Goal: Task Accomplishment & Management: Manage account settings

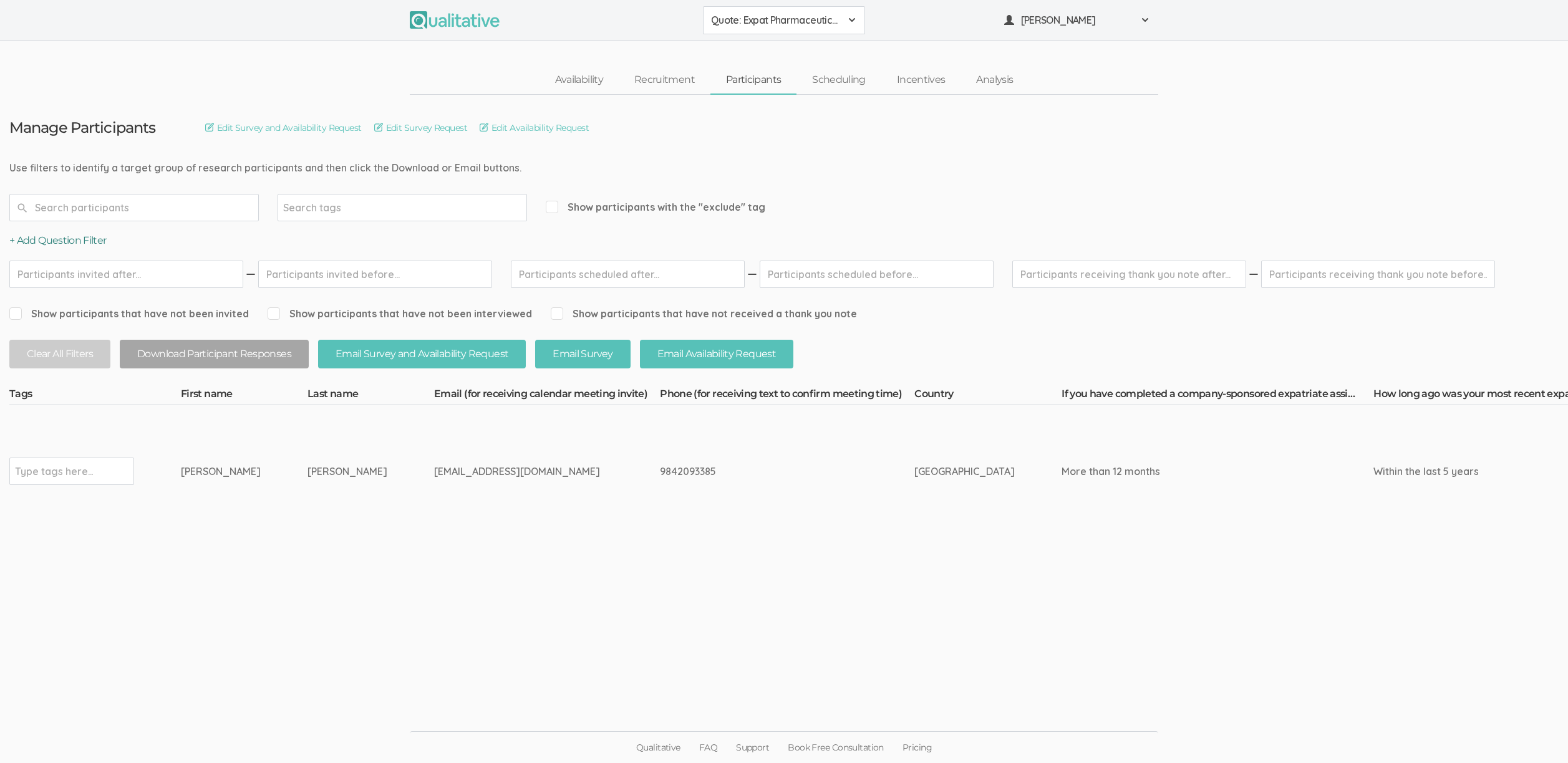
click at [77, 239] on button "+ Add Question Filter" at bounding box center [58, 241] width 97 height 15
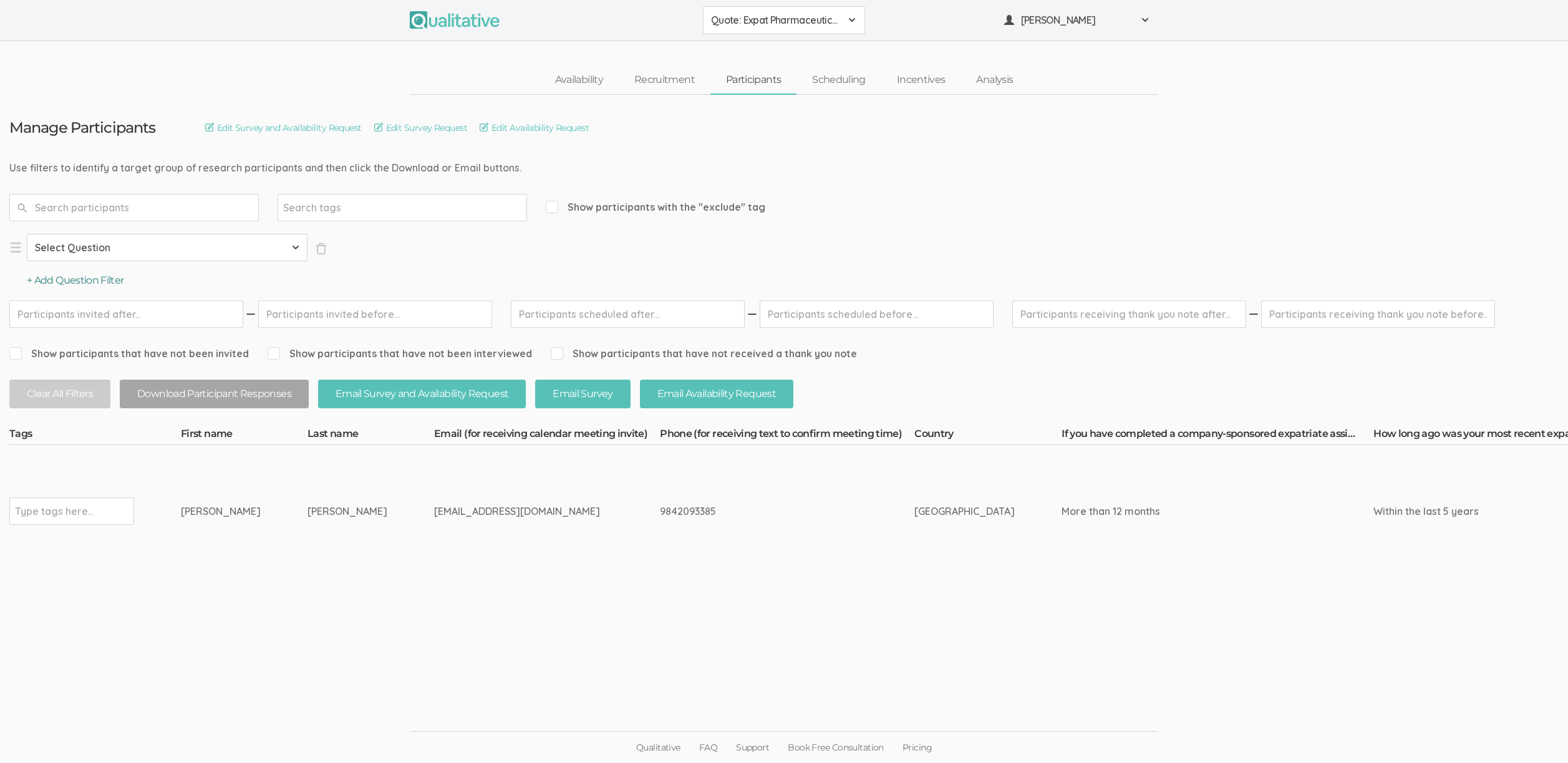
click at [71, 277] on button "+ Add Question Filter" at bounding box center [75, 280] width 97 height 15
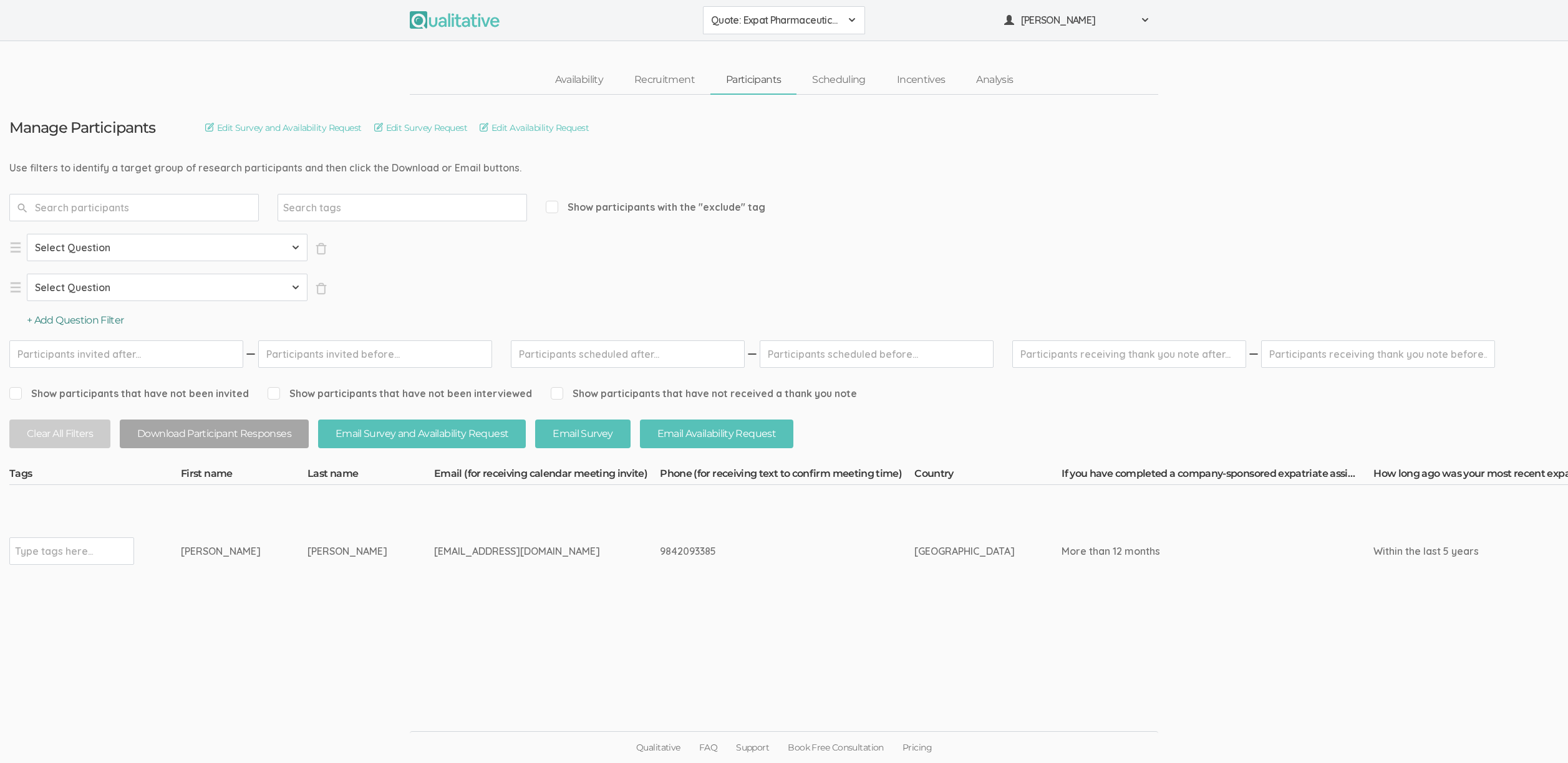
click at [78, 317] on button "+ Add Question Filter" at bounding box center [75, 321] width 97 height 15
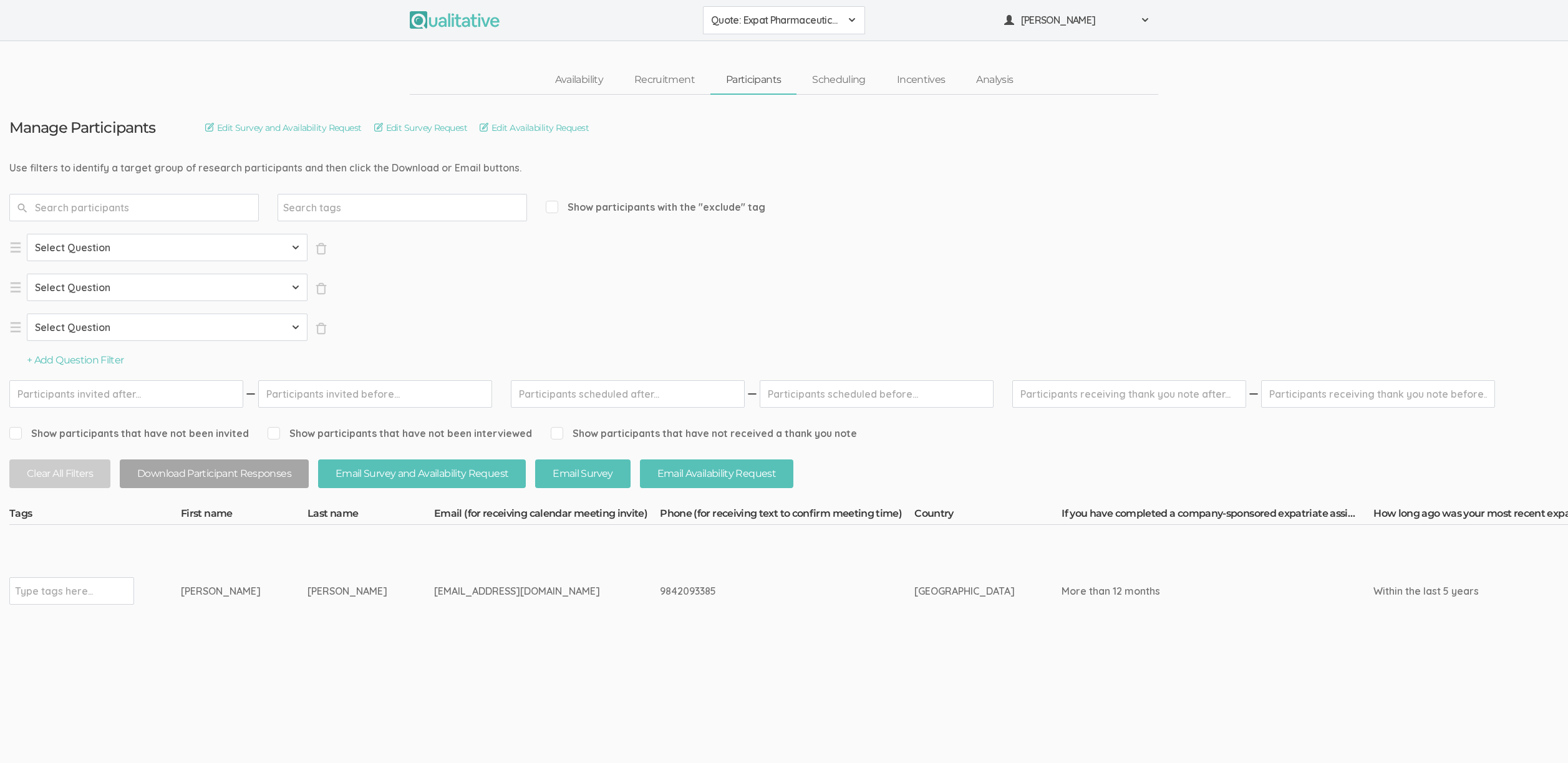
click at [111, 251] on select "Select Question Country If you have completed a company-sponsored expatriate as…" at bounding box center [167, 248] width 280 height 28
select select "SFQ Country"
click at [27, 234] on select "Select Question Country If you have completed a company-sponsored expatriate as…" at bounding box center [167, 248] width 280 height 28
click at [116, 298] on select "Select Question Country If you have completed a company-sponsored expatriate as…" at bounding box center [167, 287] width 280 height 28
select select "SFQ If you have completed a company-sponsored expatriate assignment, how long w…"
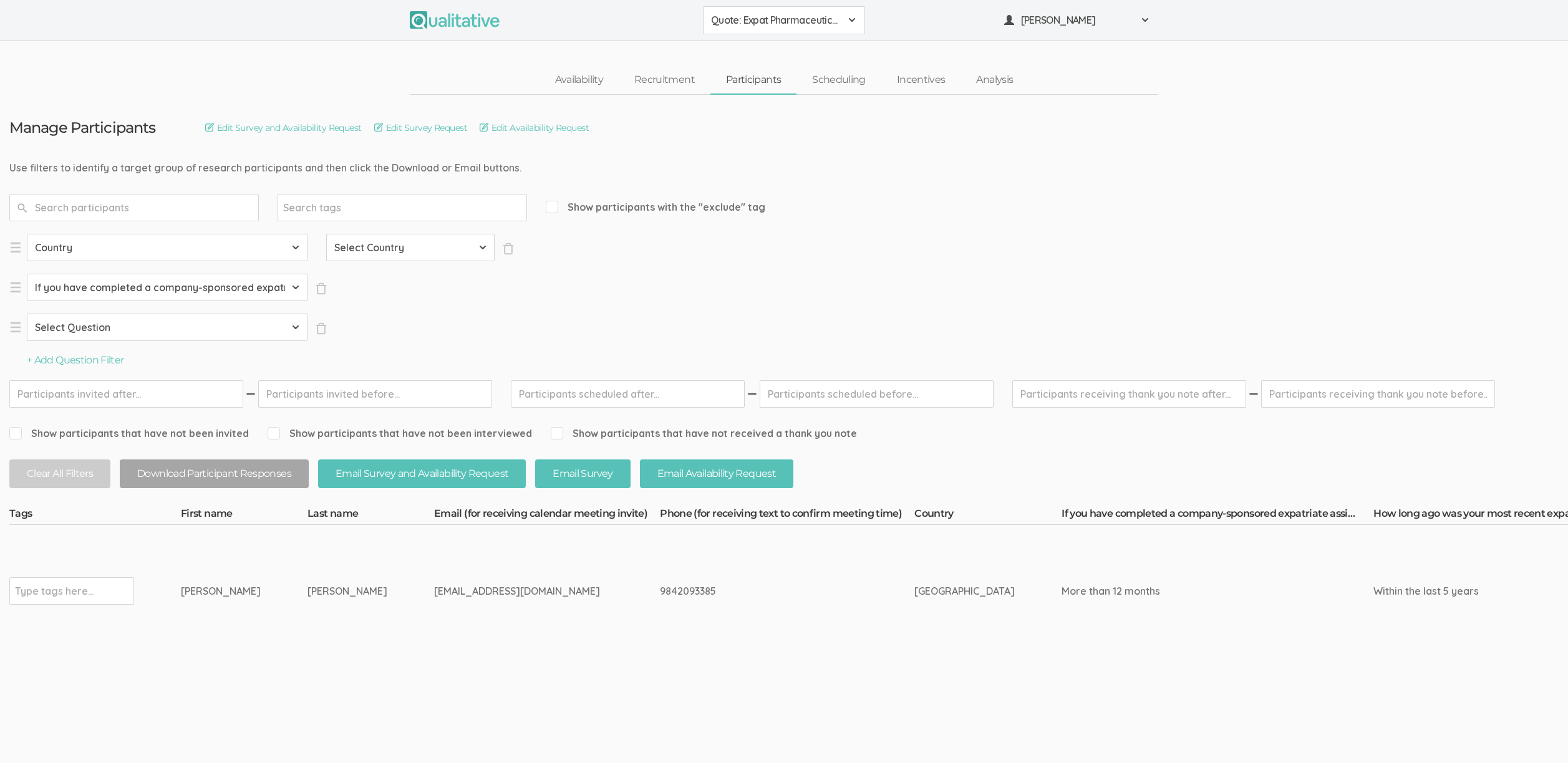
click at [27, 273] on select "Select Question Country If you have completed a company-sponsored expatriate as…" at bounding box center [167, 287] width 280 height 28
click at [366, 290] on select "Select Value I have not completed a company-sponsored expatriate assignment Les…" at bounding box center [410, 287] width 168 height 28
click at [200, 323] on select "Select Question Country If you have completed a company-sponsored expatriate as…" at bounding box center [167, 327] width 280 height 28
select select "SFQ If you have completed a company-sponsored expatriate assignment, how long w…"
click at [27, 314] on select "Select Question Country If you have completed a company-sponsored expatriate as…" at bounding box center [167, 327] width 280 height 28
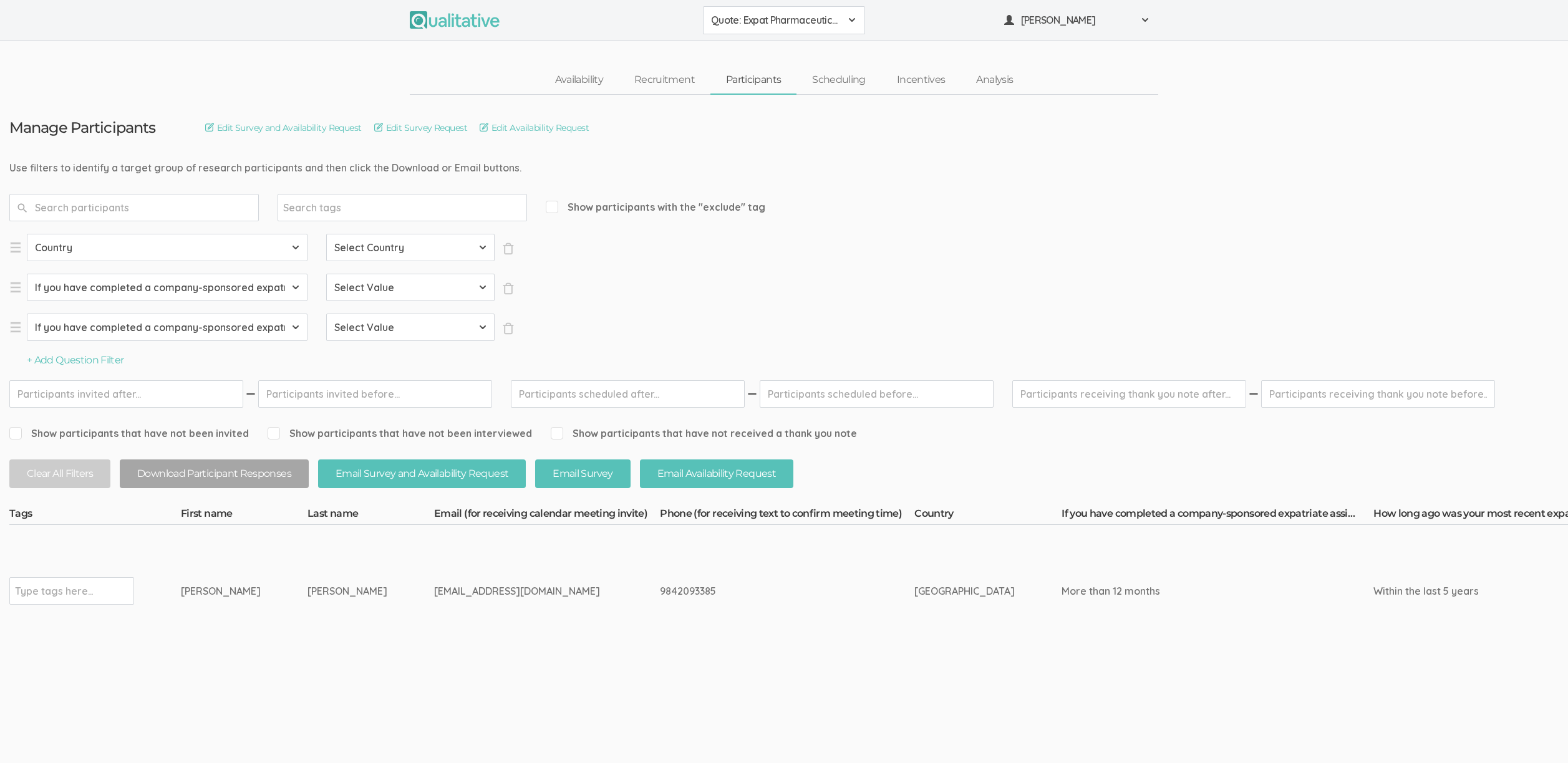
click at [112, 353] on div "Select Question Country If you have completed a company-sponsored expatriate as…" at bounding box center [262, 301] width 505 height 134
click at [108, 362] on button "+ Add Question Filter" at bounding box center [75, 361] width 97 height 15
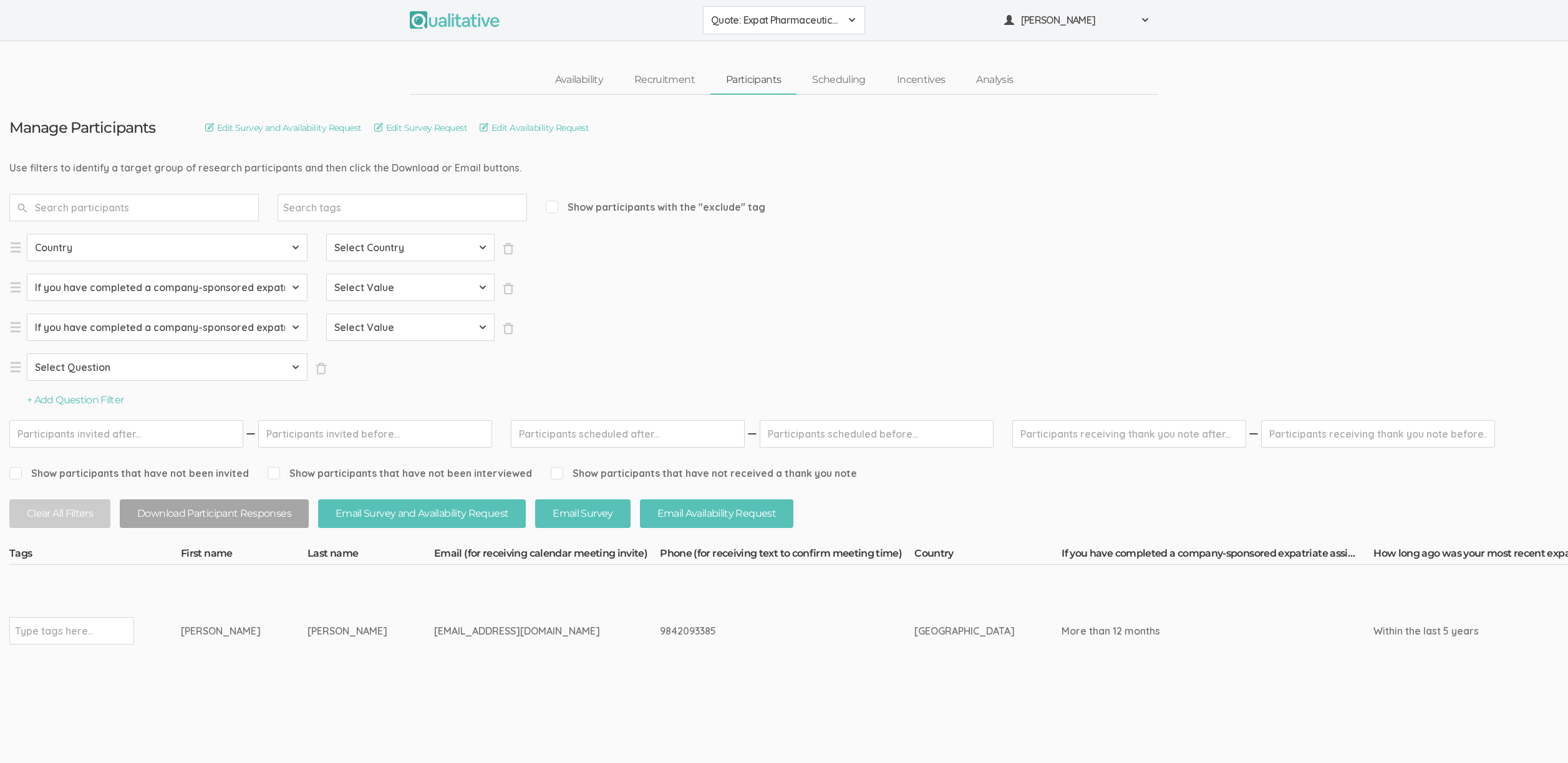
click at [112, 366] on select "Select Question Country If you have completed a company-sponsored expatriate as…" at bounding box center [167, 368] width 280 height 28
select select "SFQ If you have completed a company-sponsored expatriate assignment, how long w…"
click at [27, 354] on select "Select Question Country If you have completed a company-sponsored expatriate as…" at bounding box center [167, 368] width 280 height 28
click at [106, 404] on button "+ Add Question Filter" at bounding box center [75, 400] width 97 height 15
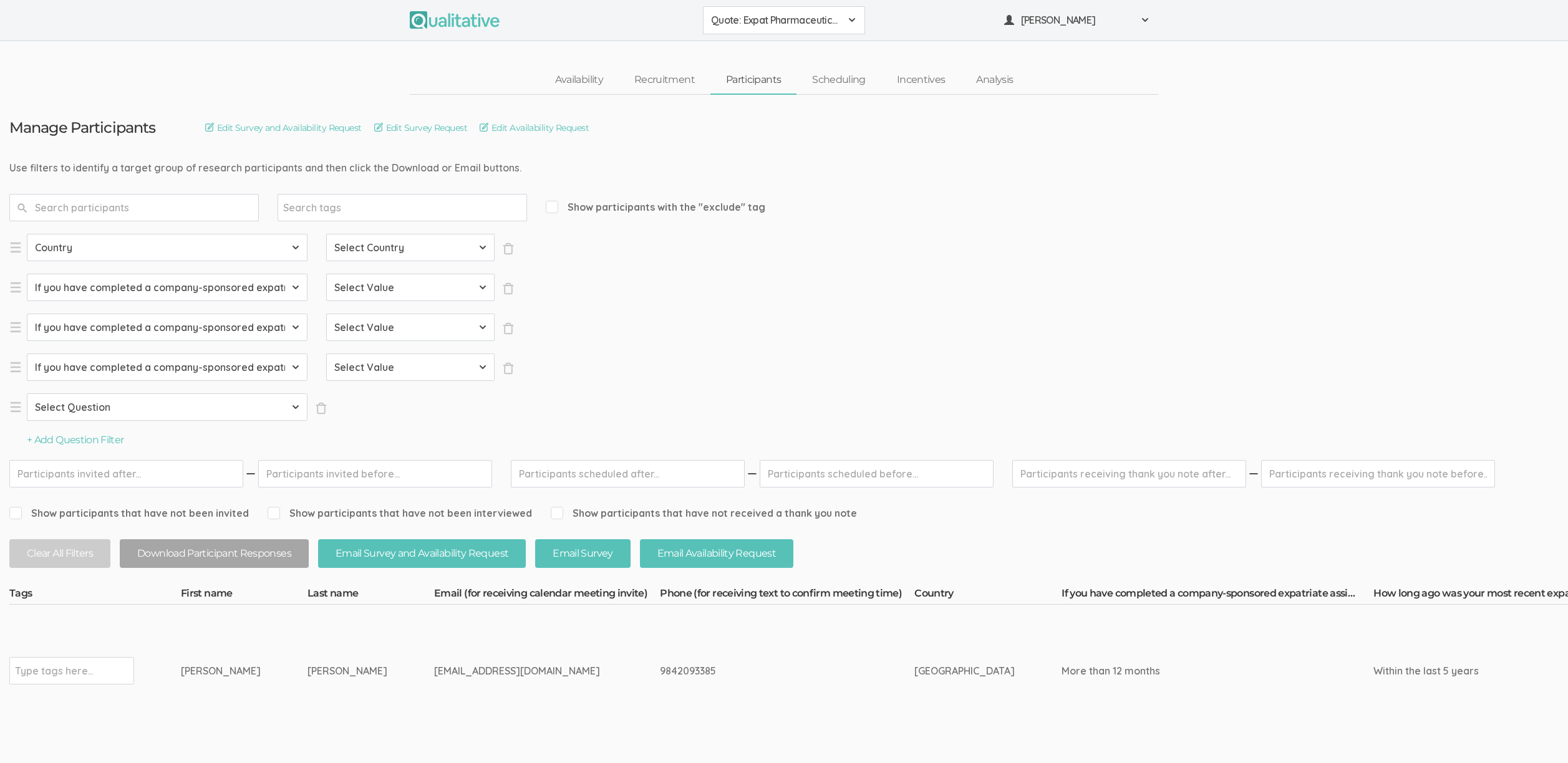
click at [118, 410] on select "Select Question Country If you have completed a company-sponsored expatriate as…" at bounding box center [167, 407] width 280 height 28
select select "SFQ If you have completed a company-sponsored expatriate assignment, how long w…"
click at [27, 393] on select "Select Question Country If you have completed a company-sponsored expatriate as…" at bounding box center [167, 407] width 280 height 28
click at [45, 674] on input "text" at bounding box center [54, 670] width 78 height 16
type input "verified"
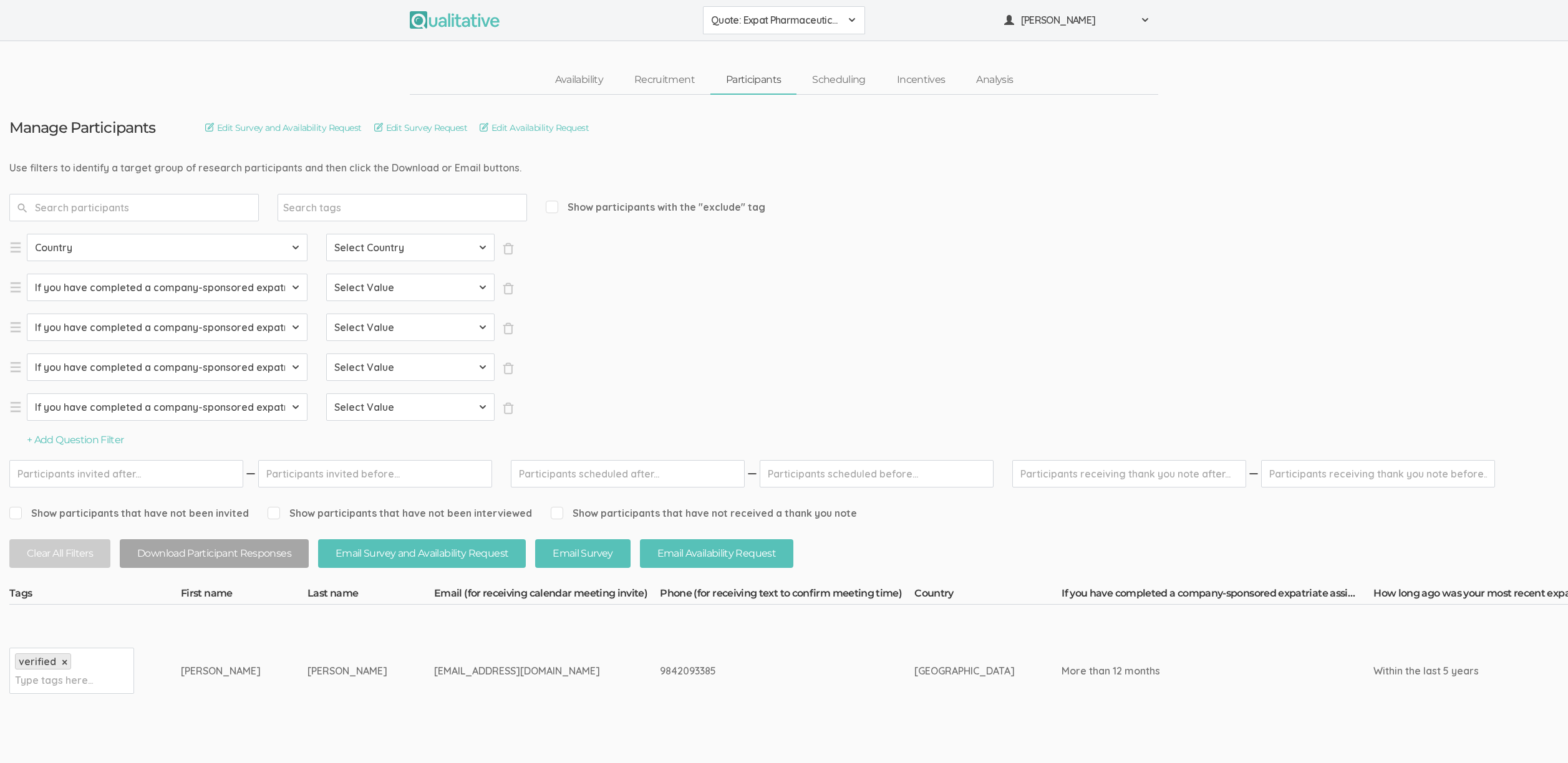
click at [370, 253] on select "Select Country Afghanistan Åland Islands Albania Algeria American Samoa Andorra…" at bounding box center [410, 248] width 168 height 28
select select "US"
click at [326, 234] on select "Select Country Afghanistan Åland Islands Albania Algeria American Samoa Andorra…" at bounding box center [410, 248] width 168 height 28
click at [416, 280] on select "Select Value I have not completed a company-sponsored expatriate assignment Les…" at bounding box center [410, 287] width 168 height 28
select select "3-7 months"
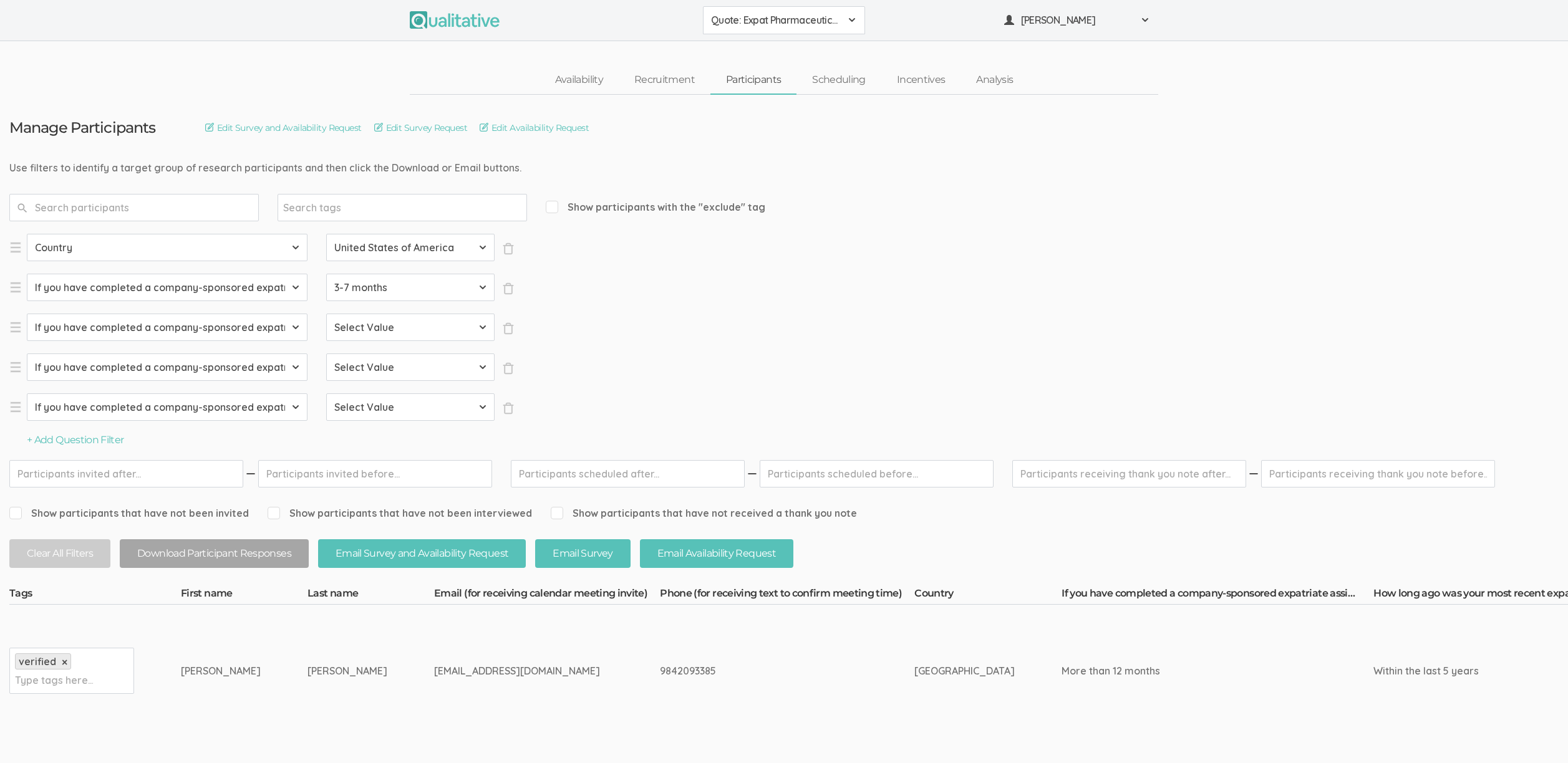
click at [326, 273] on select "Select Value I have not completed a company-sponsored expatriate assignment Les…" at bounding box center [410, 287] width 168 height 28
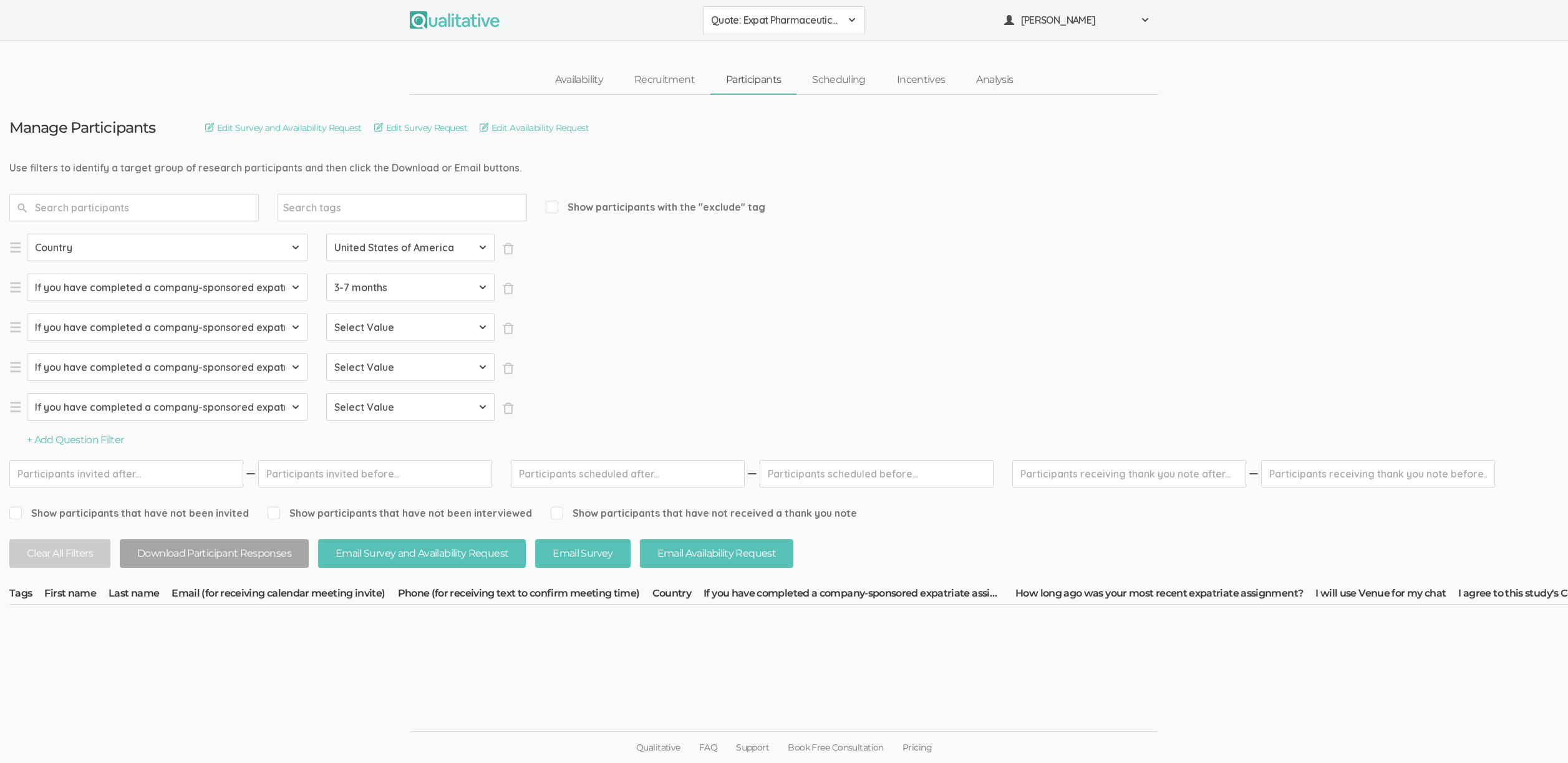
click at [379, 330] on select "Select Value I have not completed a company-sponsored expatriate assignment Les…" at bounding box center [410, 327] width 168 height 28
click at [326, 314] on select "Select Value I have not completed a company-sponsored expatriate assignment Les…" at bounding box center [410, 327] width 168 height 28
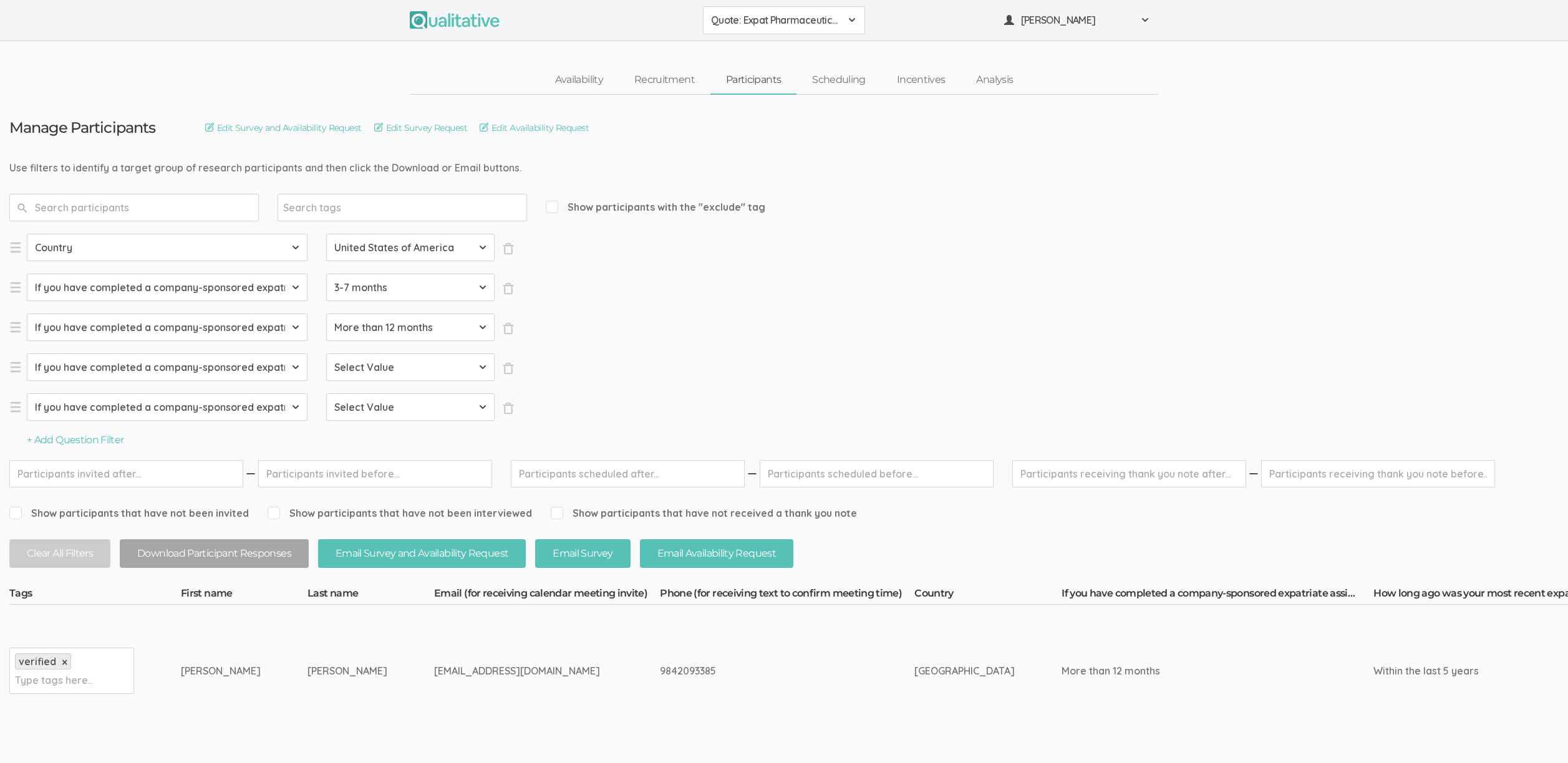
click at [378, 330] on select "Select Value I have not completed a company-sponsored expatriate assignment Les…" at bounding box center [410, 327] width 168 height 28
select select "8-12 months"
click at [326, 314] on select "Select Value I have not completed a company-sponsored expatriate assignment Les…" at bounding box center [410, 327] width 168 height 28
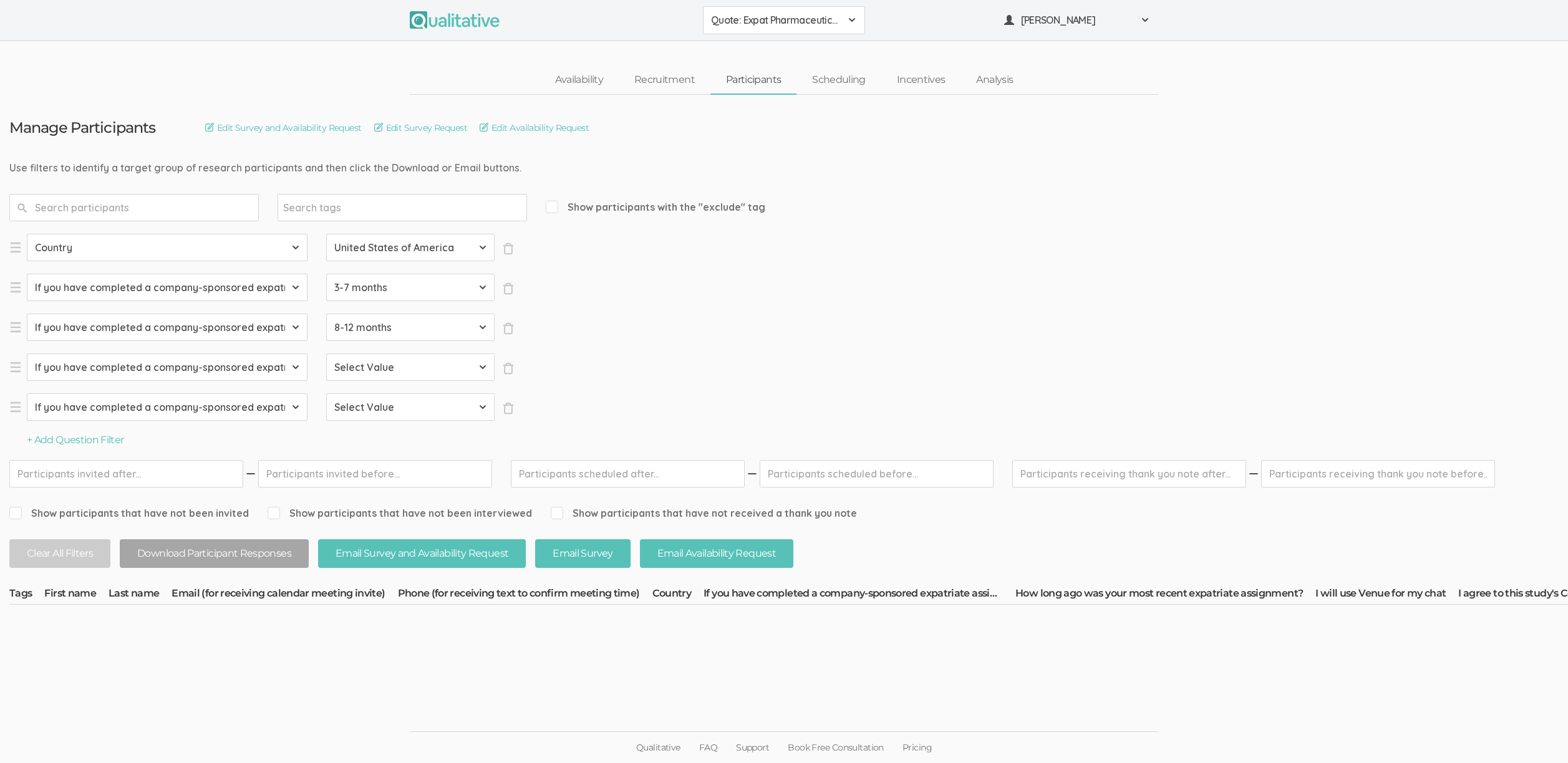
click at [380, 366] on select "Select Value I have not completed a company-sponsored expatriate assignment Les…" at bounding box center [410, 368] width 168 height 28
select select "More than 12 months"
click at [326, 354] on select "Select Value I have not completed a company-sponsored expatriate assignment Les…" at bounding box center [410, 368] width 168 height 28
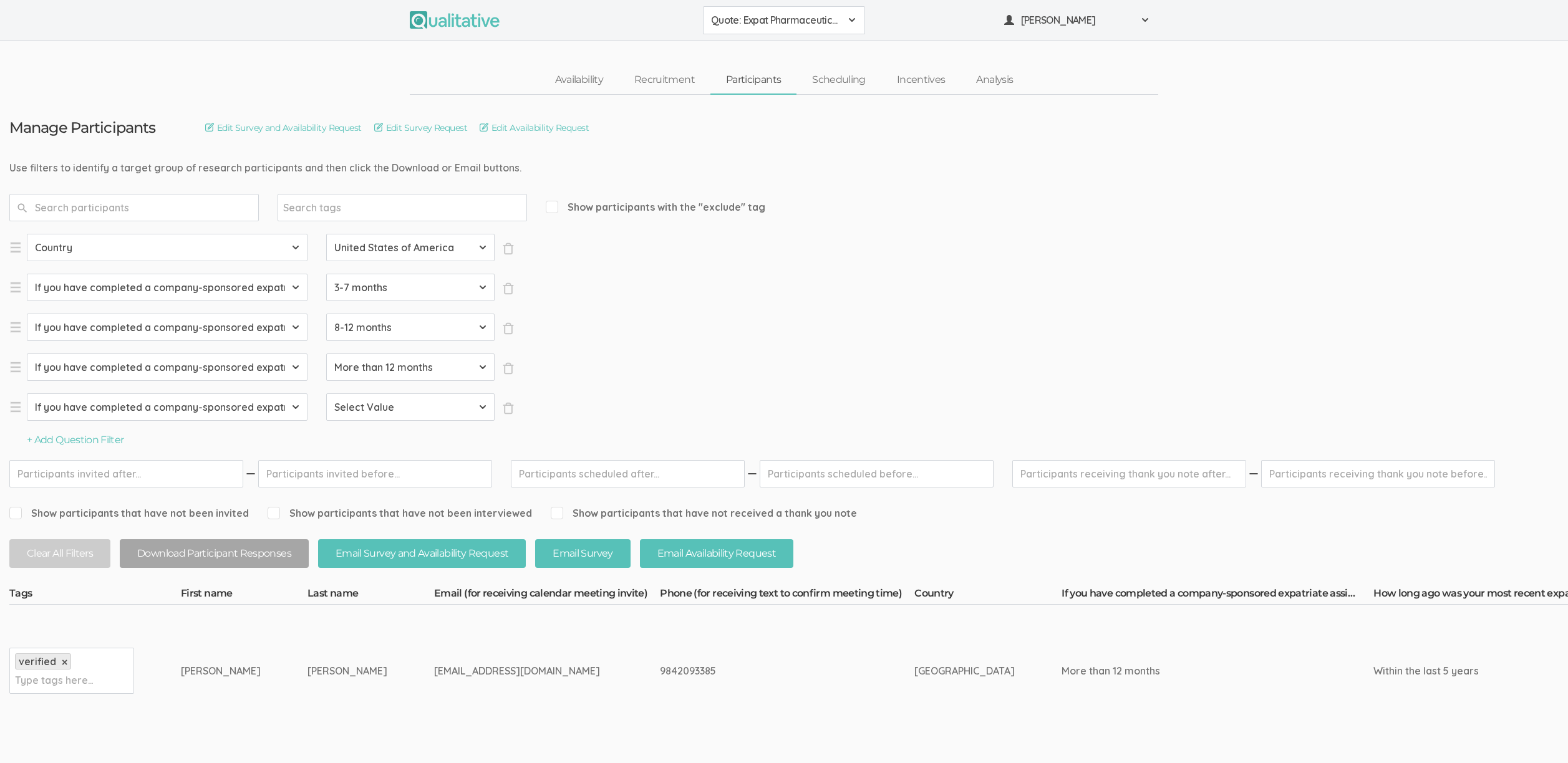
click at [259, 410] on select "Select Question Country If you have completed a company-sponsored expatriate as…" at bounding box center [167, 407] width 280 height 28
click at [221, 406] on select "Select Question Country If you have completed a company-sponsored expatriate as…" at bounding box center [167, 407] width 280 height 28
select select "SFQ How long ago was your most recent expatriate assignment?"
click at [27, 393] on select "Select Question Country If you have completed a company-sponsored expatriate as…" at bounding box center [167, 407] width 280 height 28
click at [362, 402] on select "Select Value Not applicable Within the last 5 years Within the last 10 years Mo…" at bounding box center [410, 407] width 168 height 28
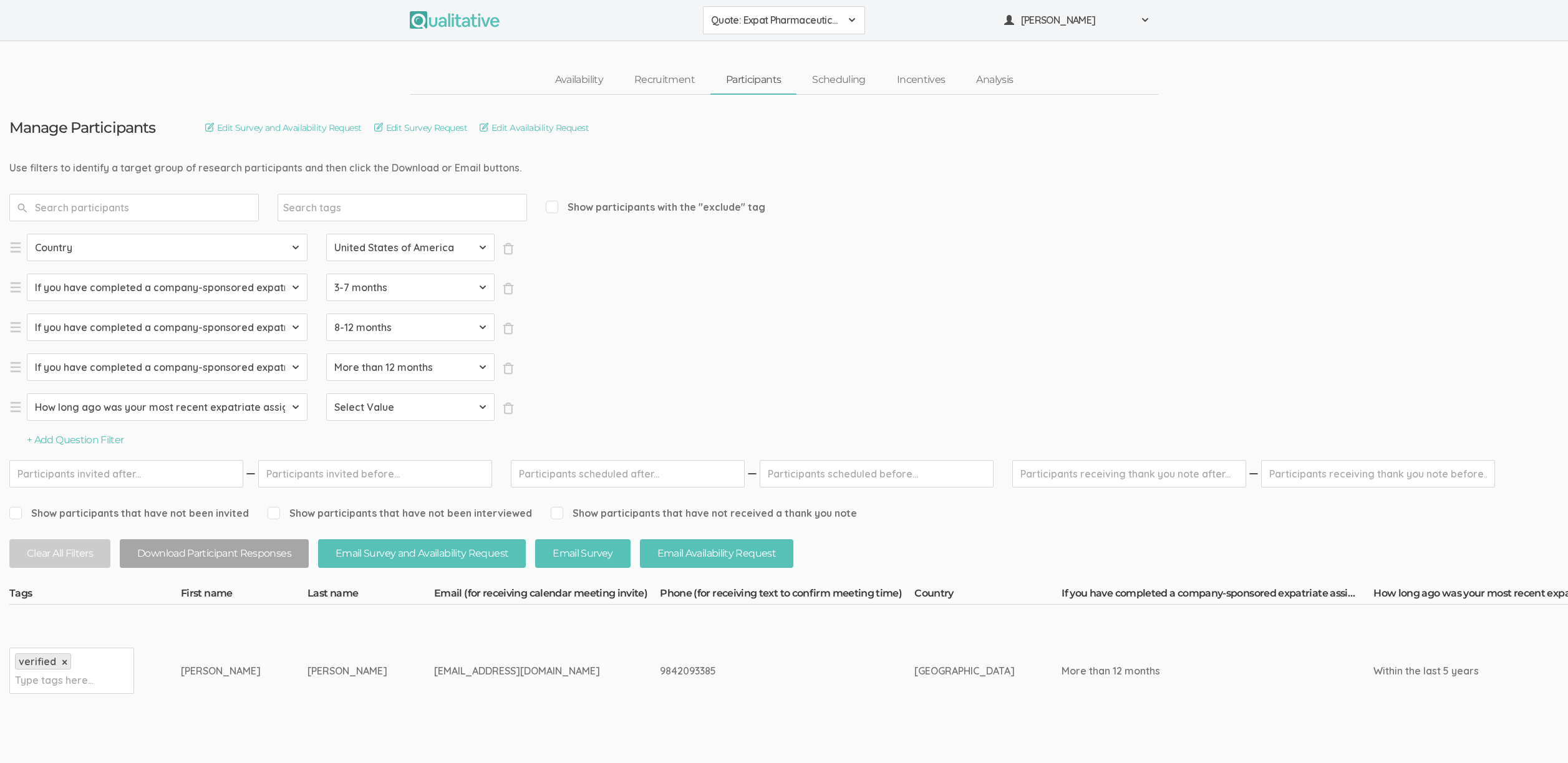
select select "Within the last 5 years"
click at [326, 393] on select "Select Value Not applicable Within the last 5 years Within the last 10 years Mo…" at bounding box center [410, 407] width 168 height 28
click at [103, 436] on button "+ Add Question Filter" at bounding box center [75, 440] width 97 height 15
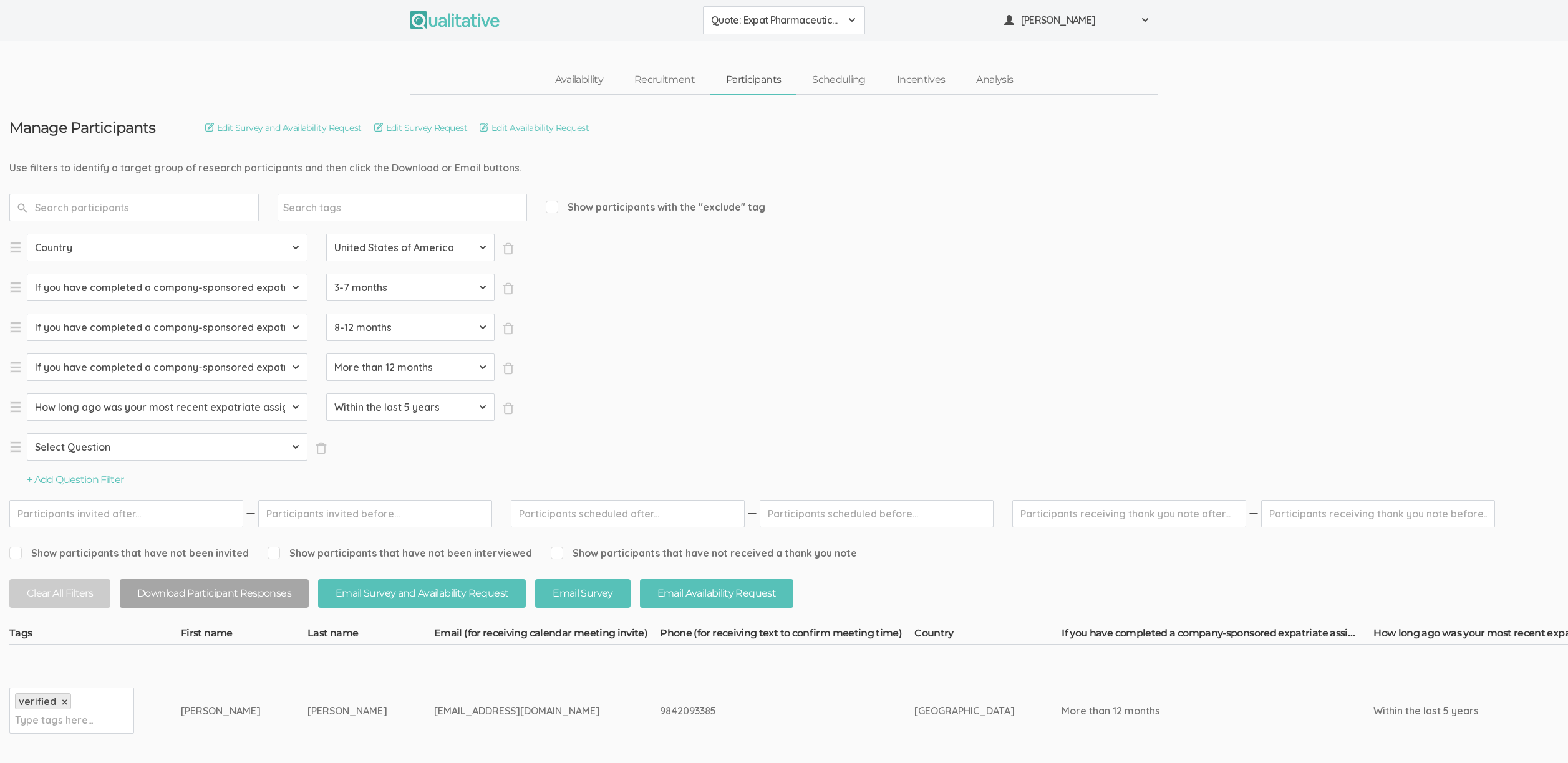
click at [109, 447] on select "Select Question Country If you have completed a company-sponsored expatriate as…" at bounding box center [167, 447] width 280 height 28
select select "SFQ How long ago was your most recent expatriate assignment?"
click at [27, 433] on select "Select Question Country If you have completed a company-sponsored expatriate as…" at bounding box center [167, 447] width 280 height 28
click at [355, 444] on select "Select Value Not applicable Within the last 5 years Within the last 10 years Mo…" at bounding box center [410, 447] width 168 height 28
select select "Within the last 10 years"
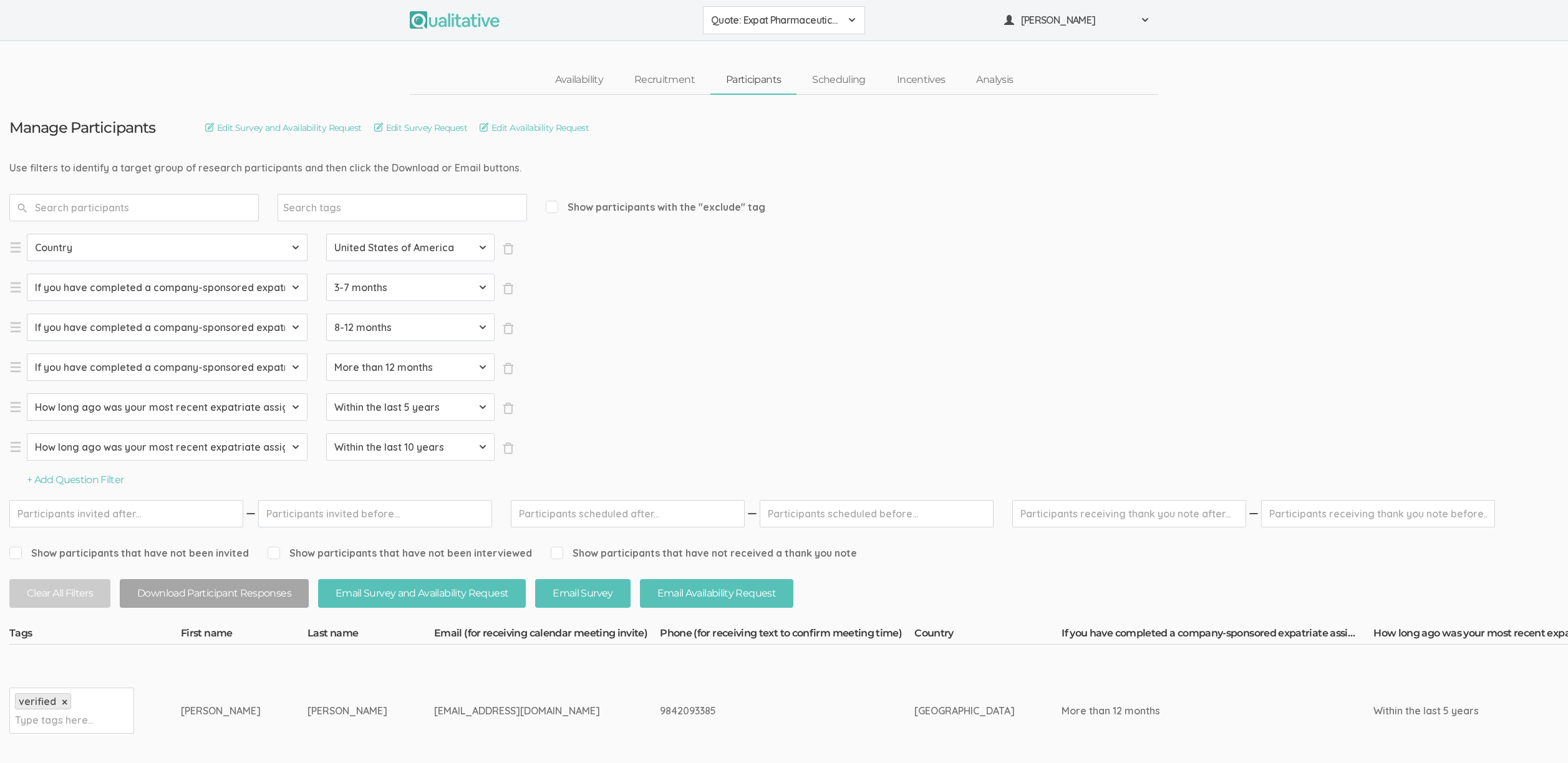
click at [326, 433] on select "Select Value Not applicable Within the last 5 years Within the last 10 years Mo…" at bounding box center [410, 447] width 168 height 28
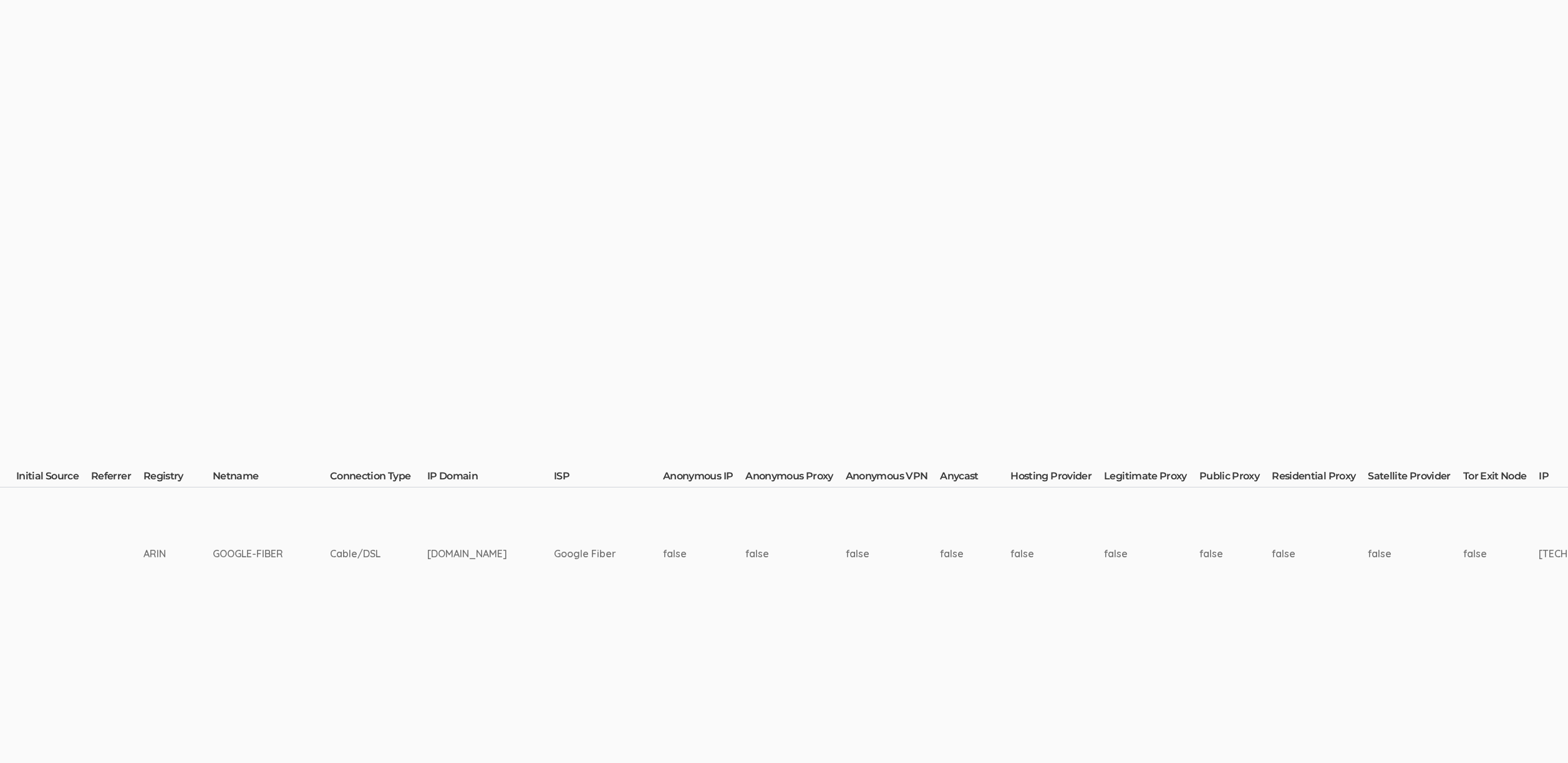
scroll to position [157, 3273]
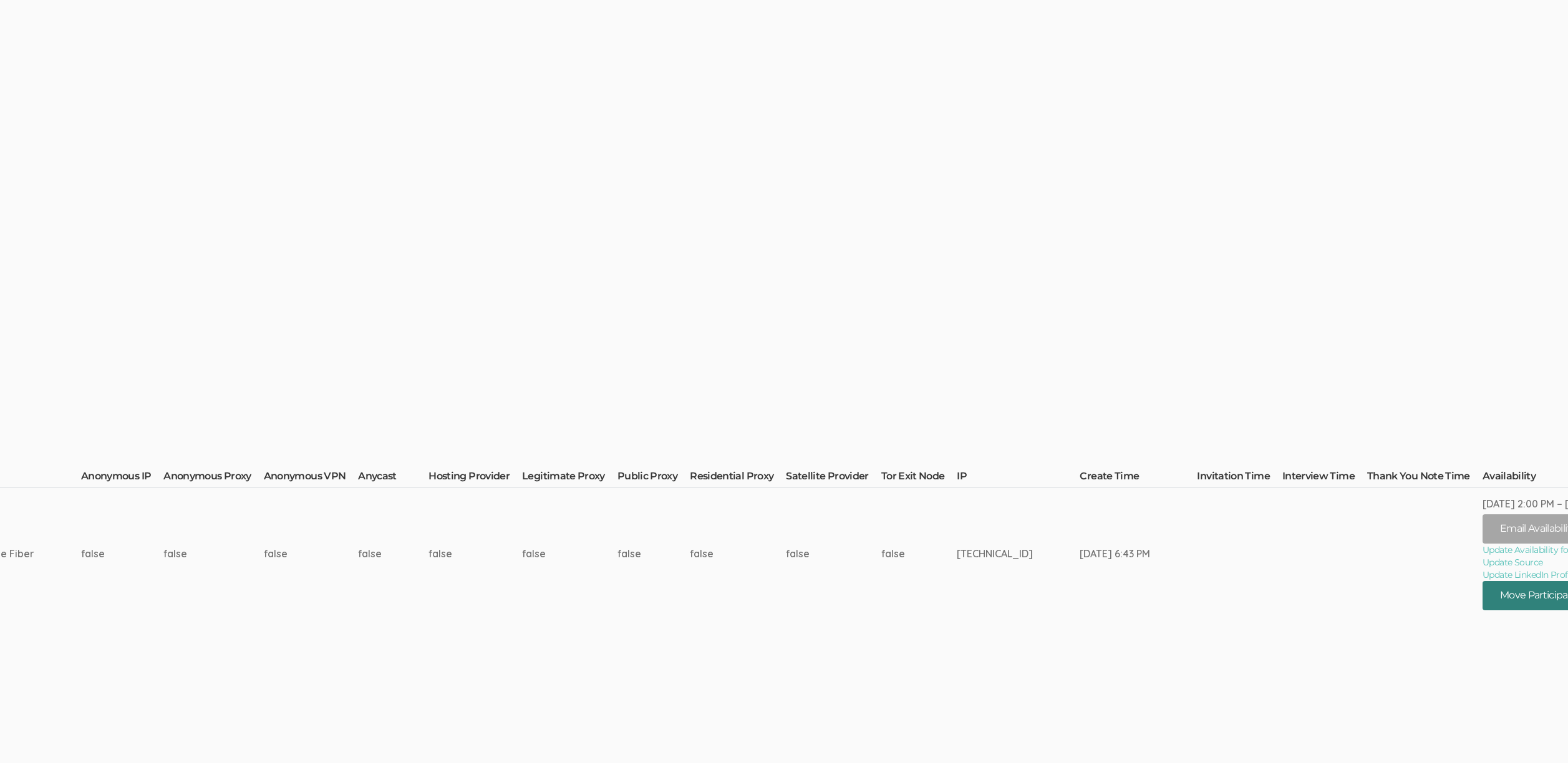
click at [1507, 591] on button "Move Participant" at bounding box center [1541, 595] width 118 height 29
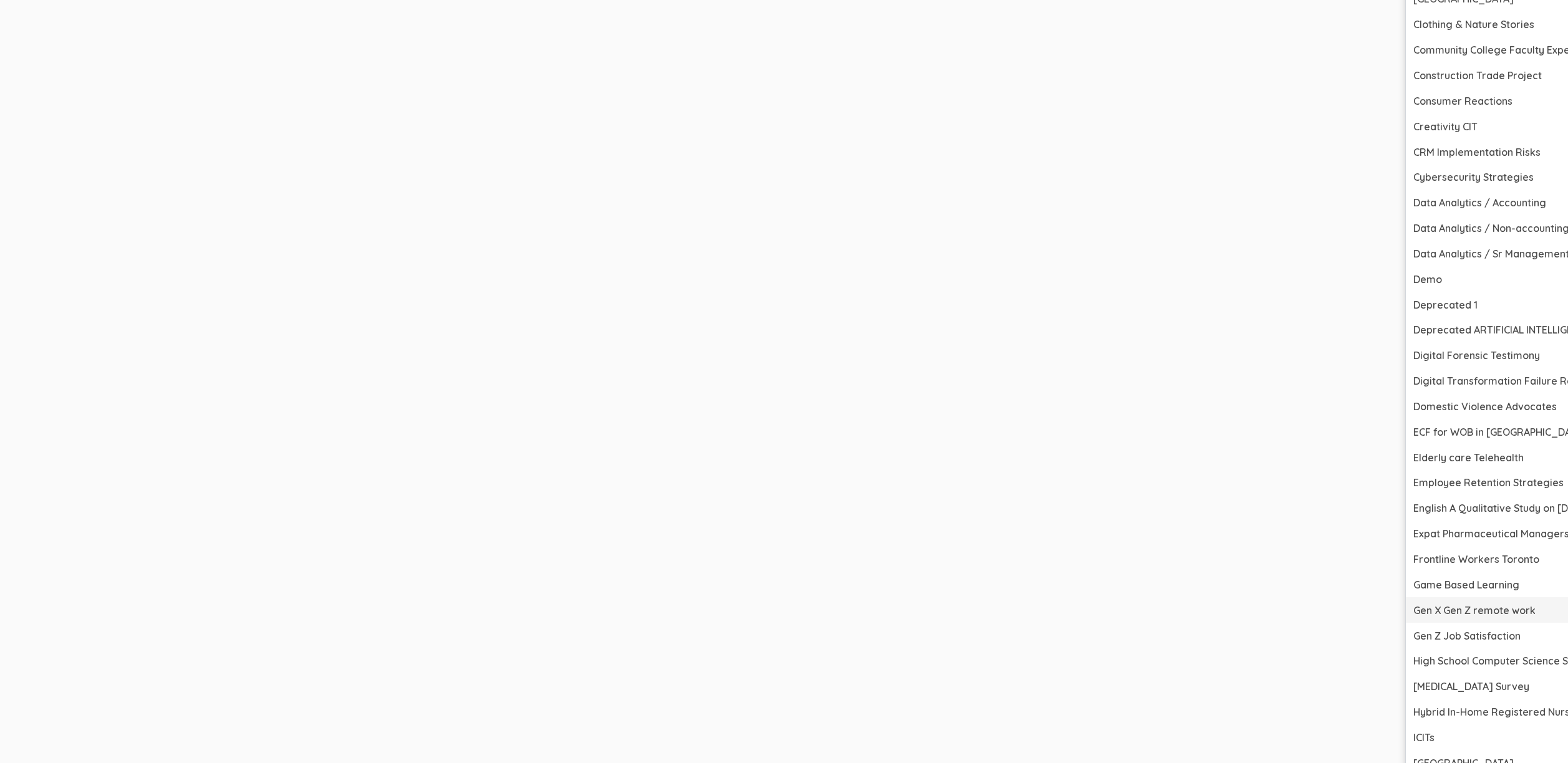
scroll to position [1300, 3273]
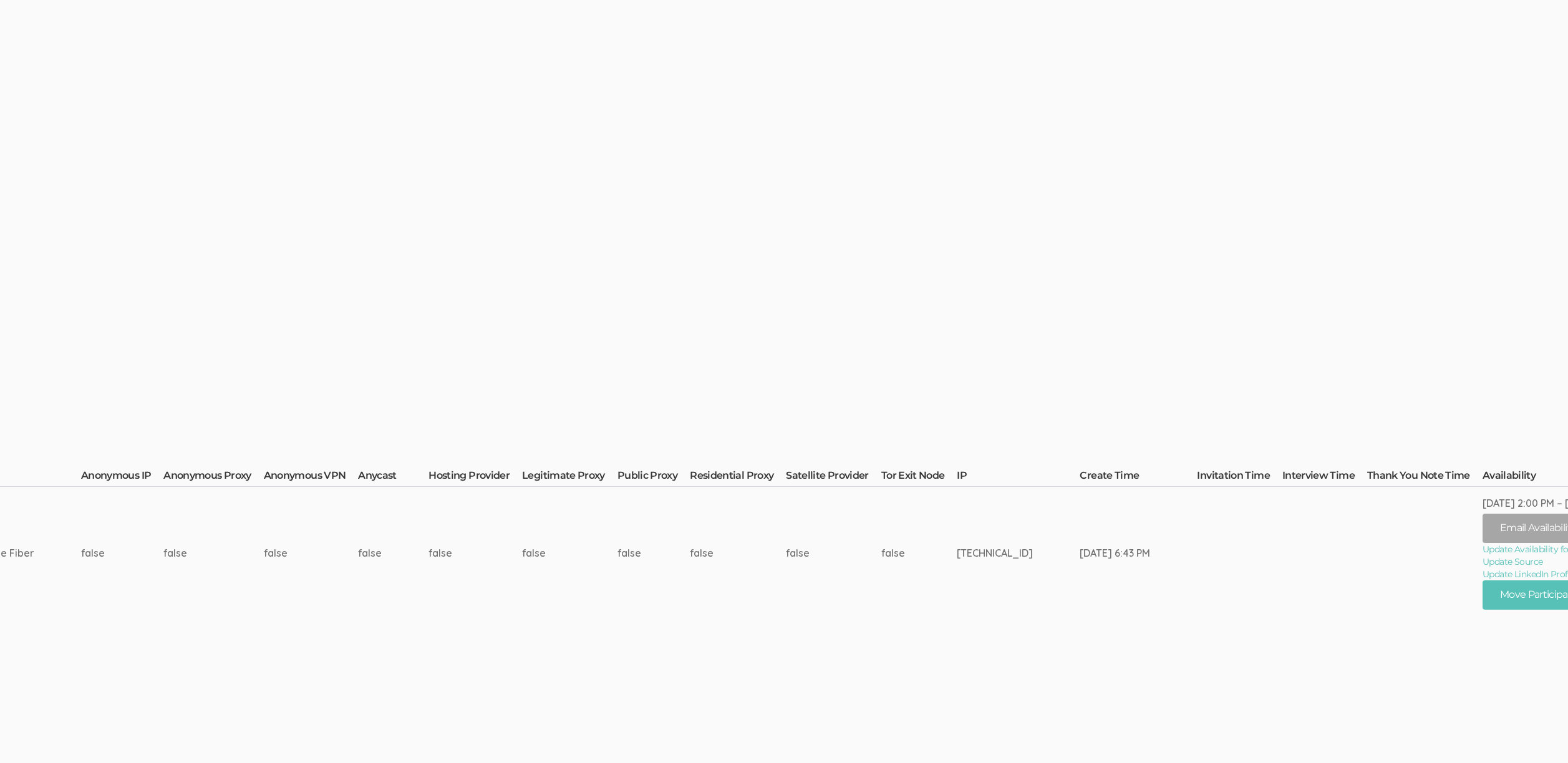
scroll to position [157, 3273]
click at [1482, 571] on link "Update LinkedIn Profile URL" at bounding box center [1562, 575] width 161 height 12
click at [1086, 614] on td "Oct 13, 6:43 PM" at bounding box center [1138, 553] width 117 height 132
click at [1506, 591] on button "Move Participant" at bounding box center [1541, 595] width 118 height 29
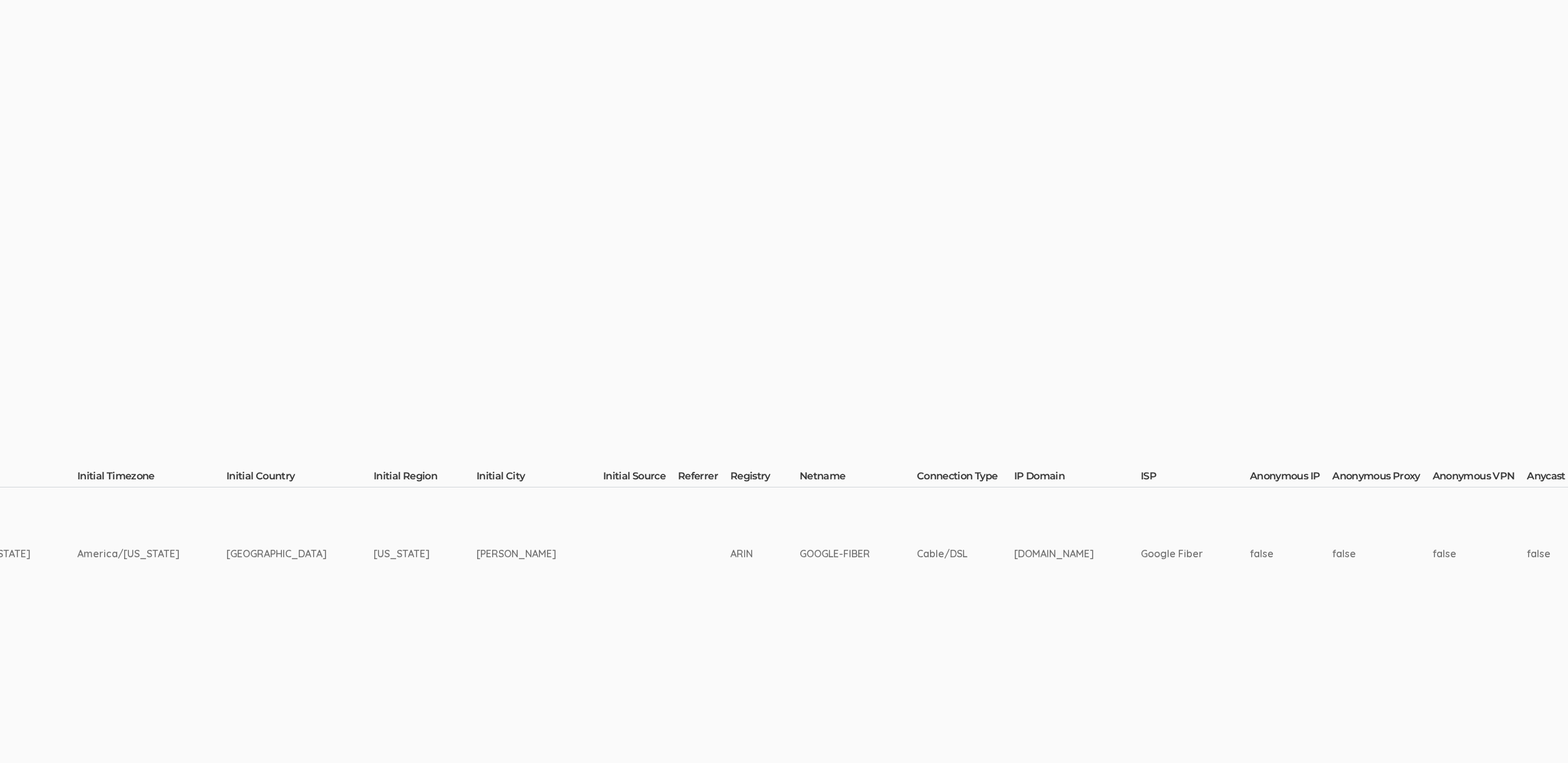
scroll to position [157, 3273]
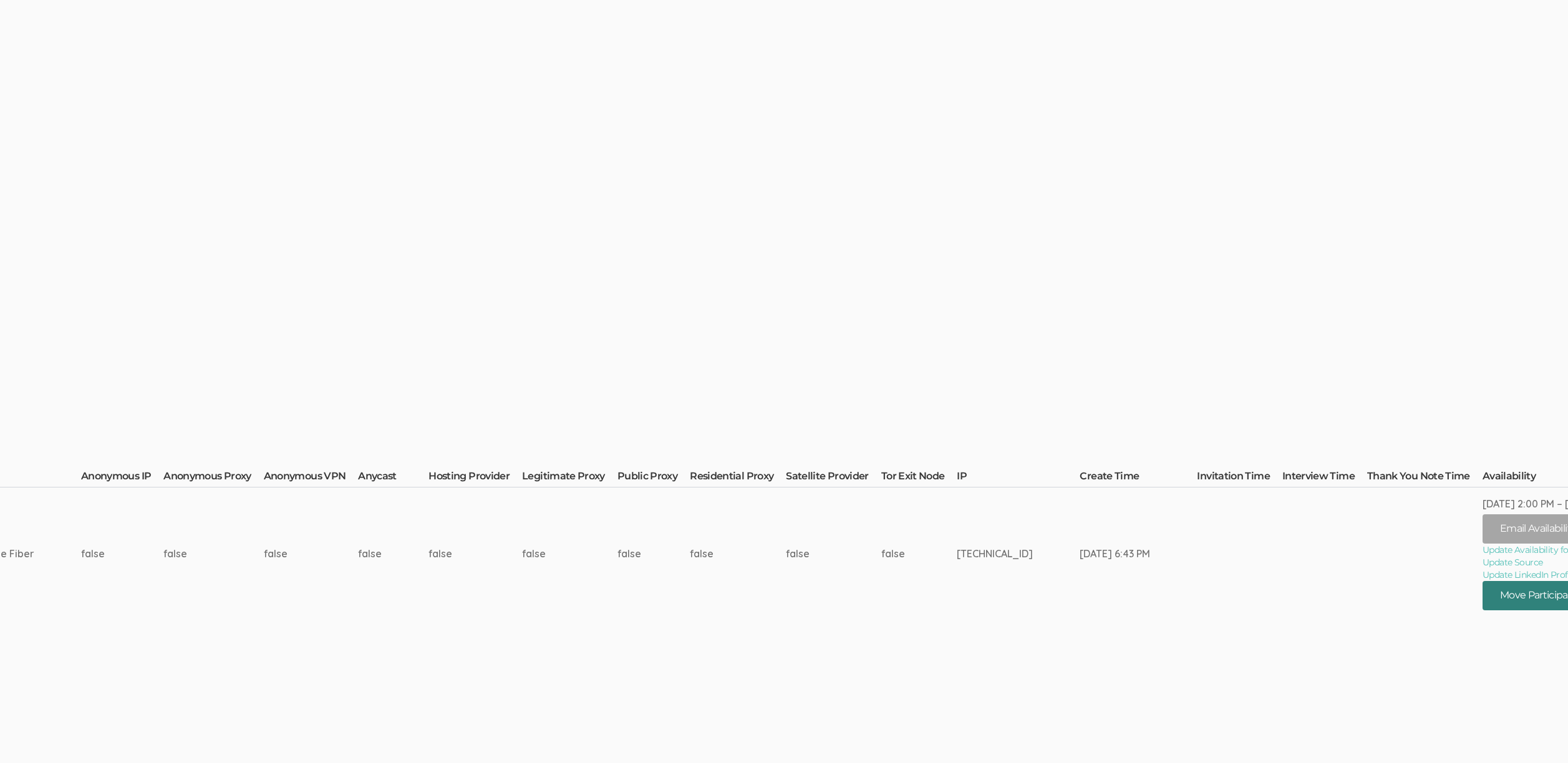
click at [1488, 591] on button "Move Participant" at bounding box center [1541, 595] width 118 height 29
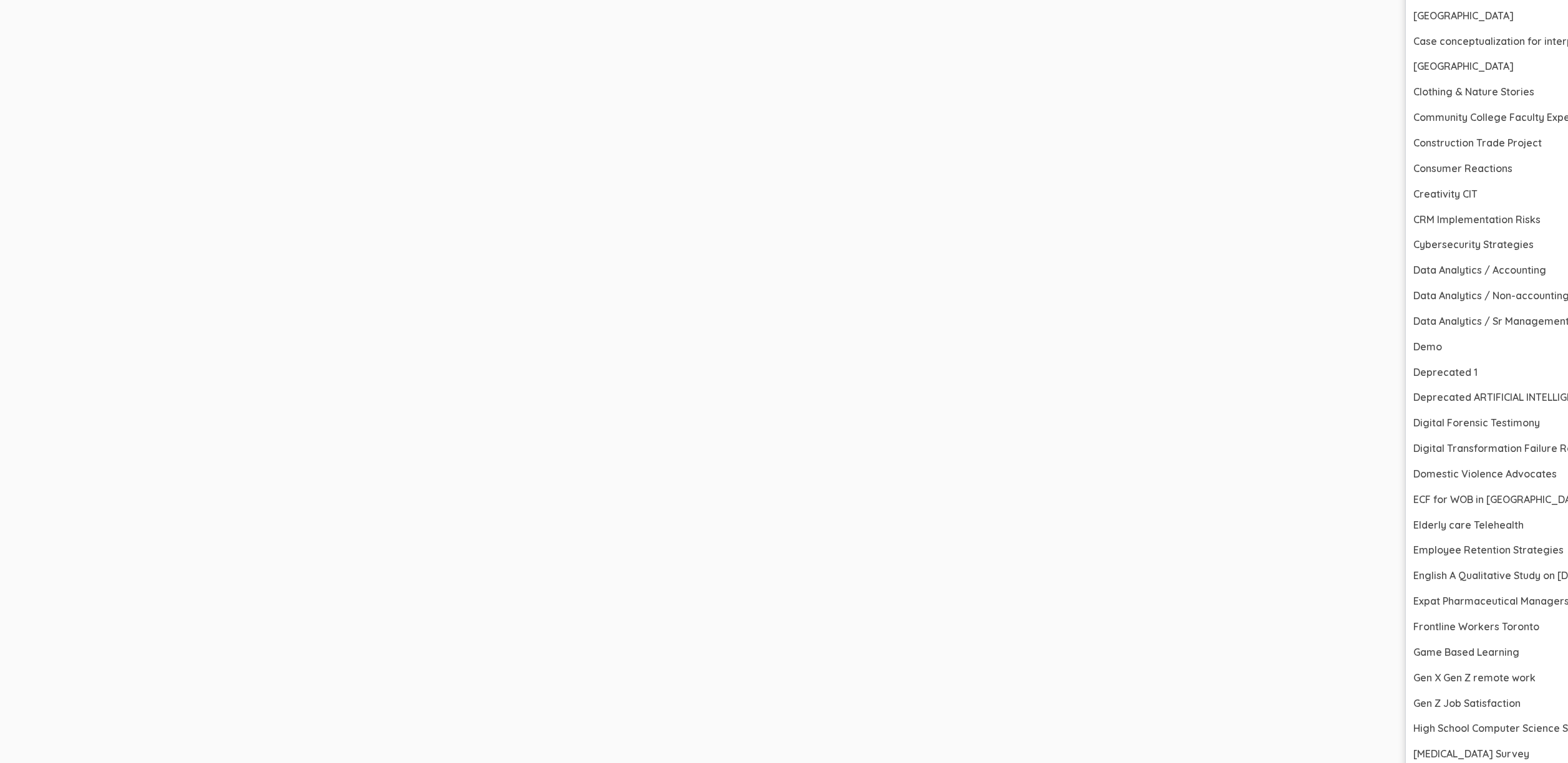
scroll to position [1193, 3273]
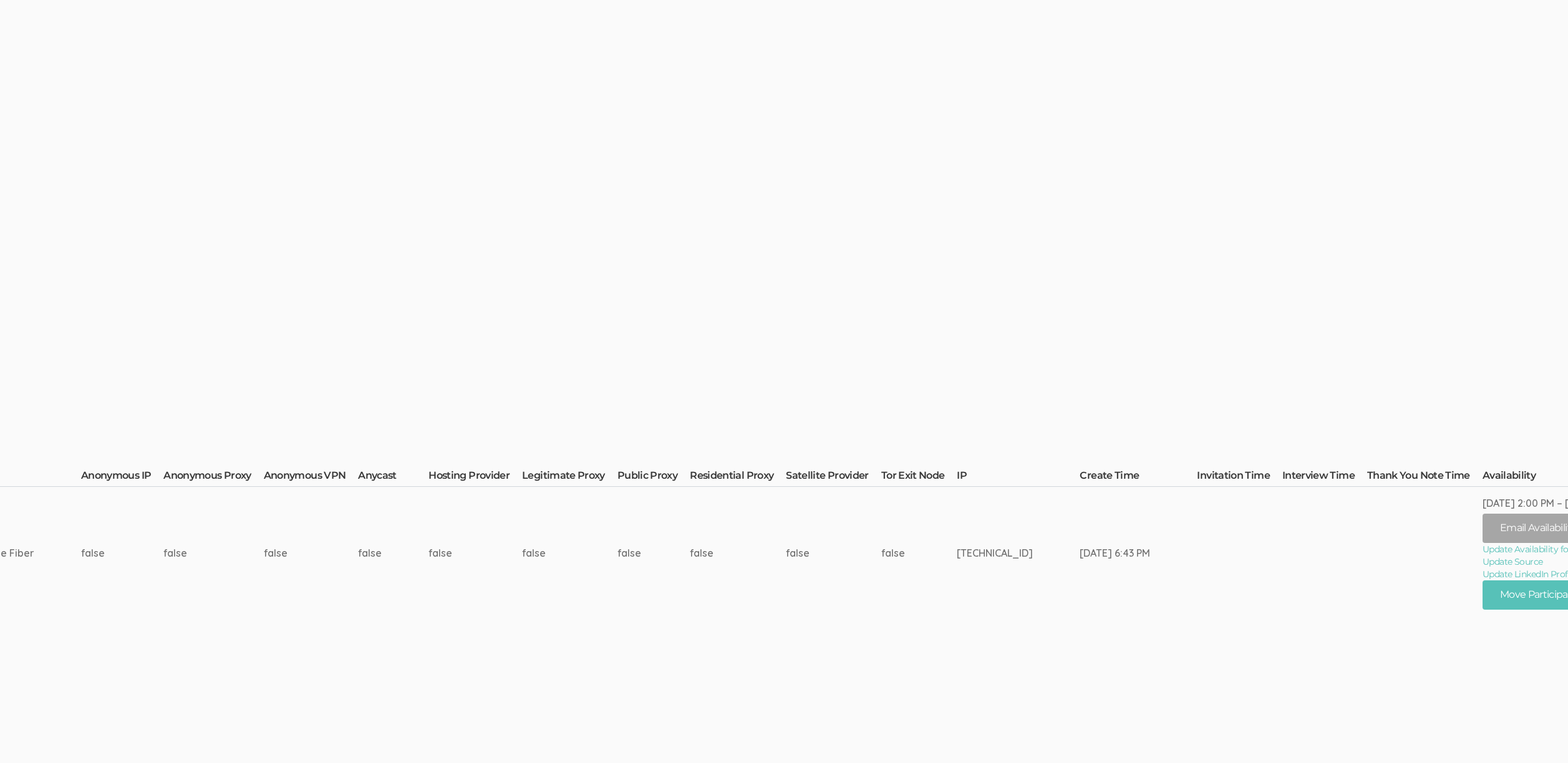
scroll to position [157, 3273]
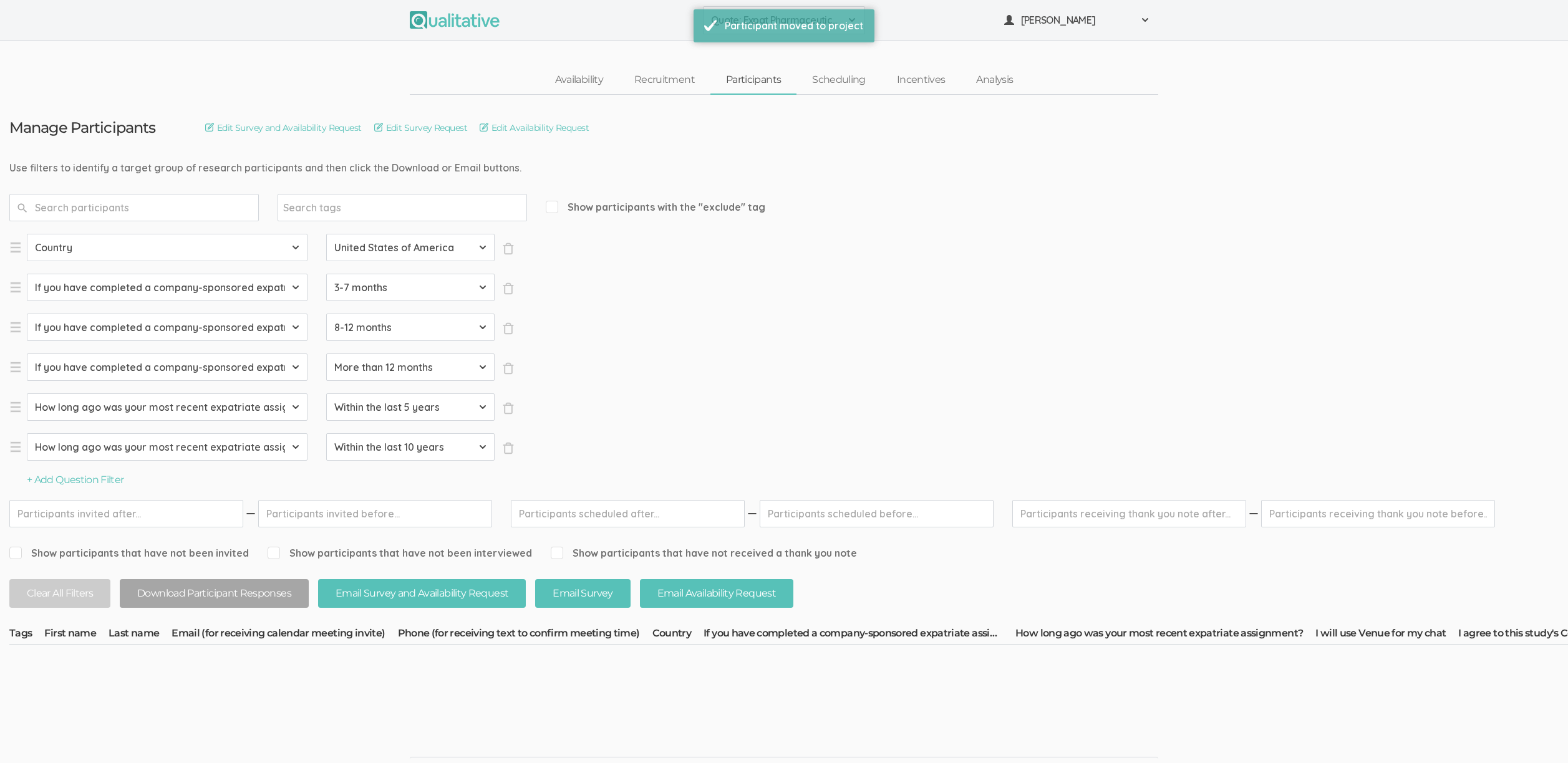
click at [567, 697] on ui-view "Qualitative FAQ Support Book Free Consultation Pricing" at bounding box center [784, 742] width 1568 height 94
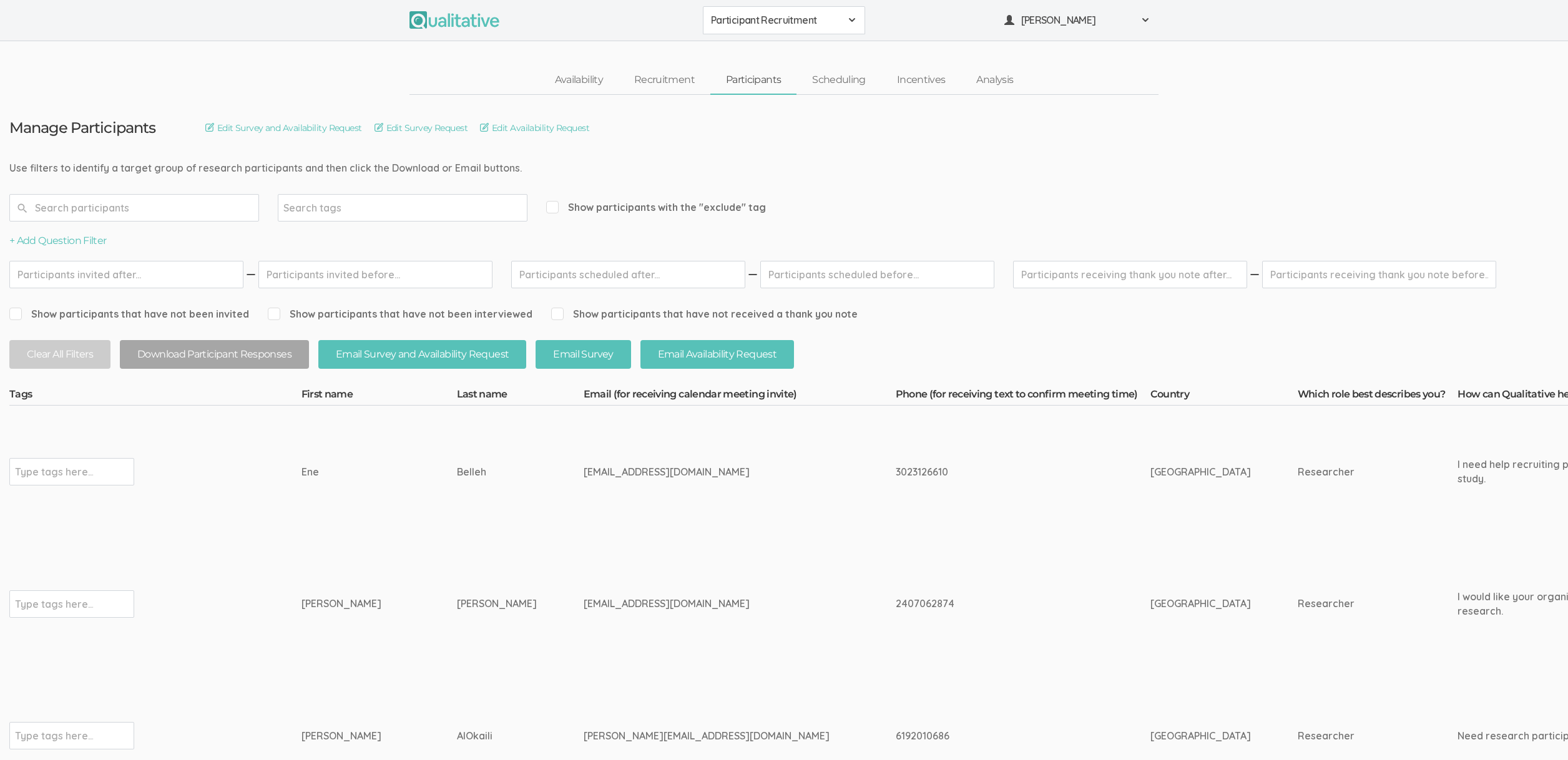
click at [238, 468] on tags-input "Type tags here..." at bounding box center [132, 472] width 245 height 28
drag, startPoint x: 461, startPoint y: 166, endPoint x: 112, endPoint y: 170, distance: 349.0
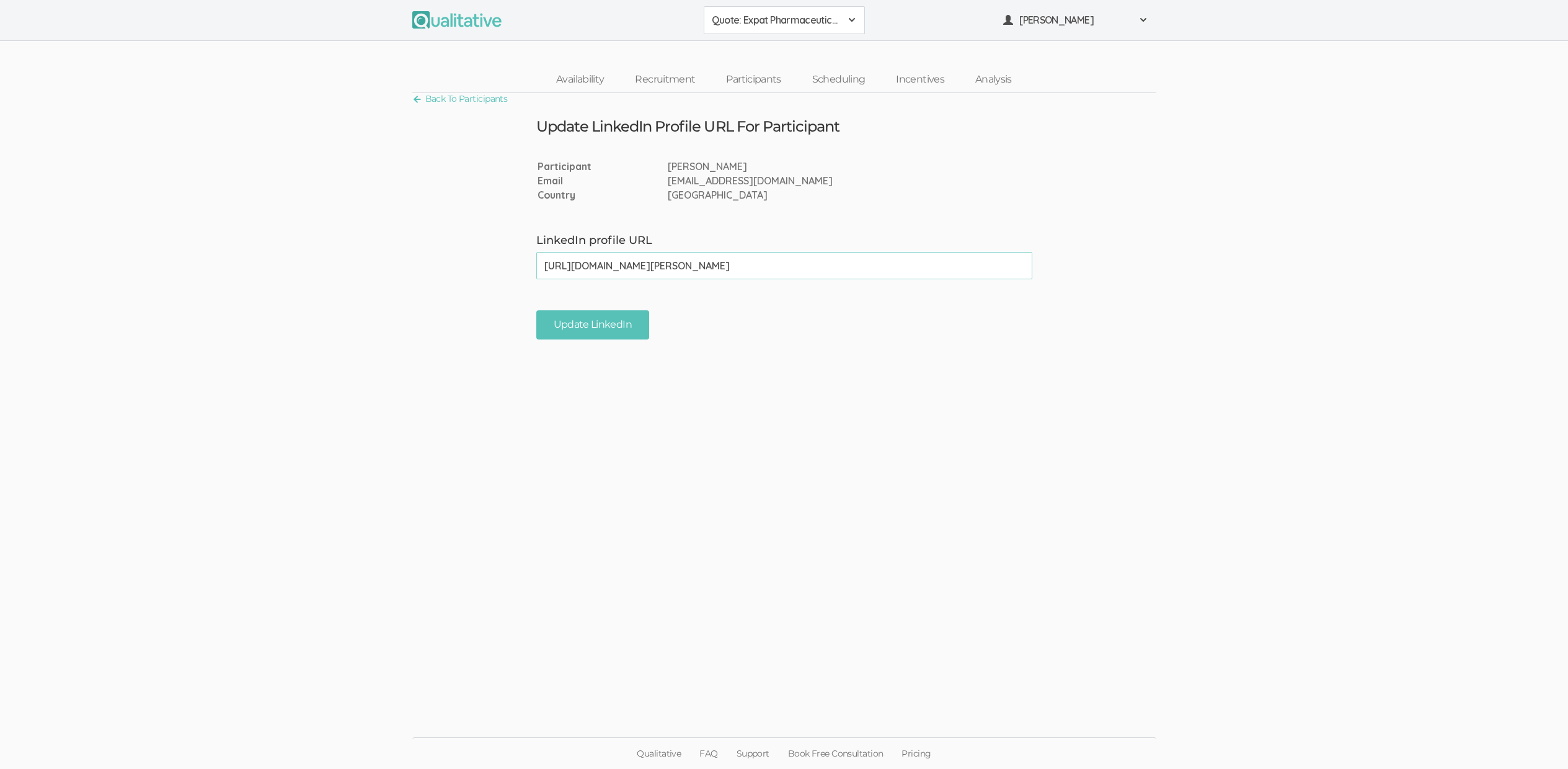
type input "https://www.linkedin.com/in/javier-crespo-ab3460/"
click at [596, 307] on form "LinkedIn profile URL https://www.linkedin.com/in/javier-crespo-ab3460/ (success…" at bounding box center [784, 286] width 1568 height 107
click at [577, 331] on input "Update LinkedIn" at bounding box center [593, 325] width 113 height 29
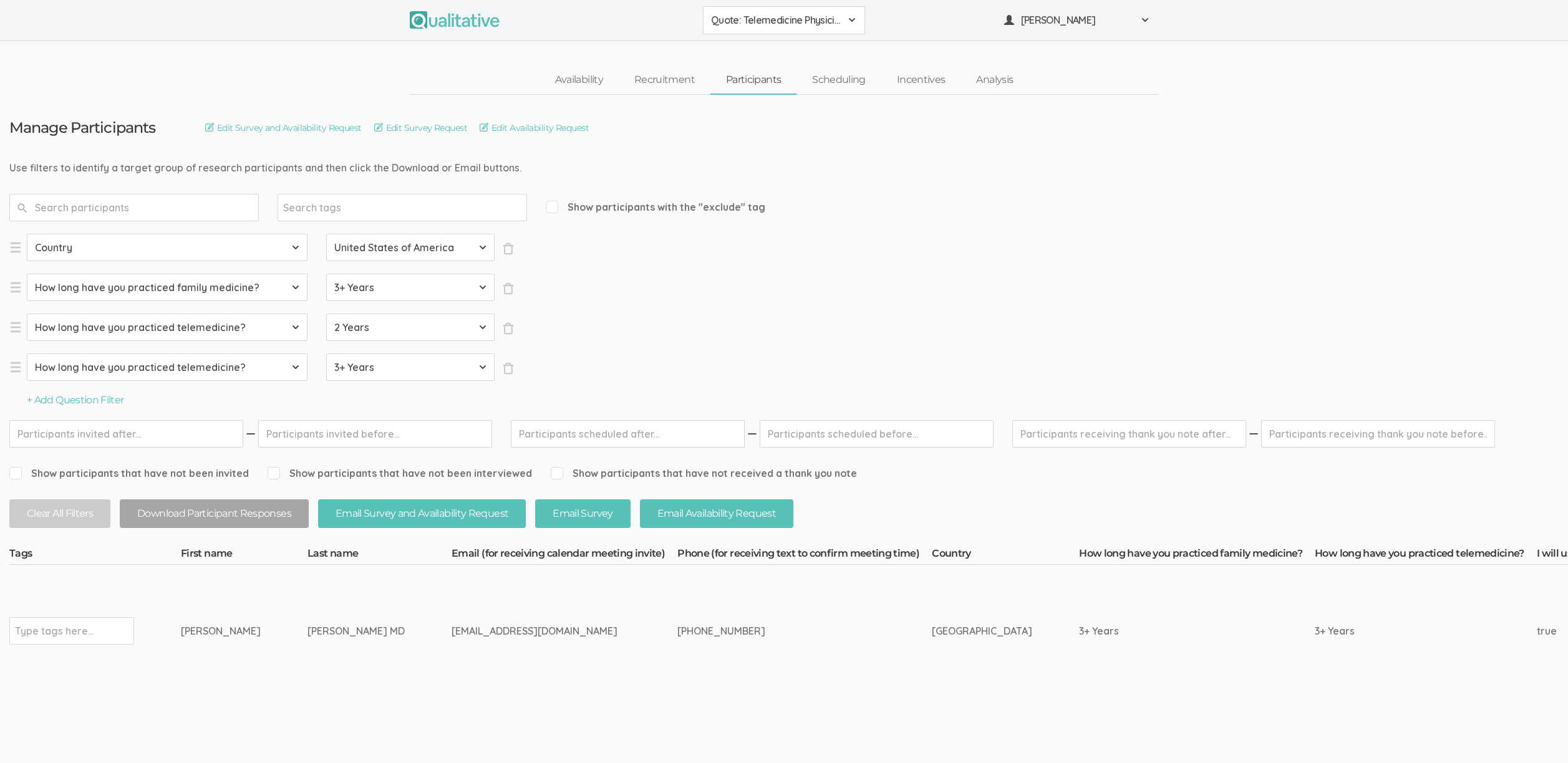
click at [106, 629] on div "Type tags here..." at bounding box center [72, 631] width 125 height 28
type input "verified"
click at [360, 625] on td "Feldman MD" at bounding box center [380, 631] width 144 height 132
drag, startPoint x: 342, startPoint y: 629, endPoint x: 198, endPoint y: 622, distance: 144.2
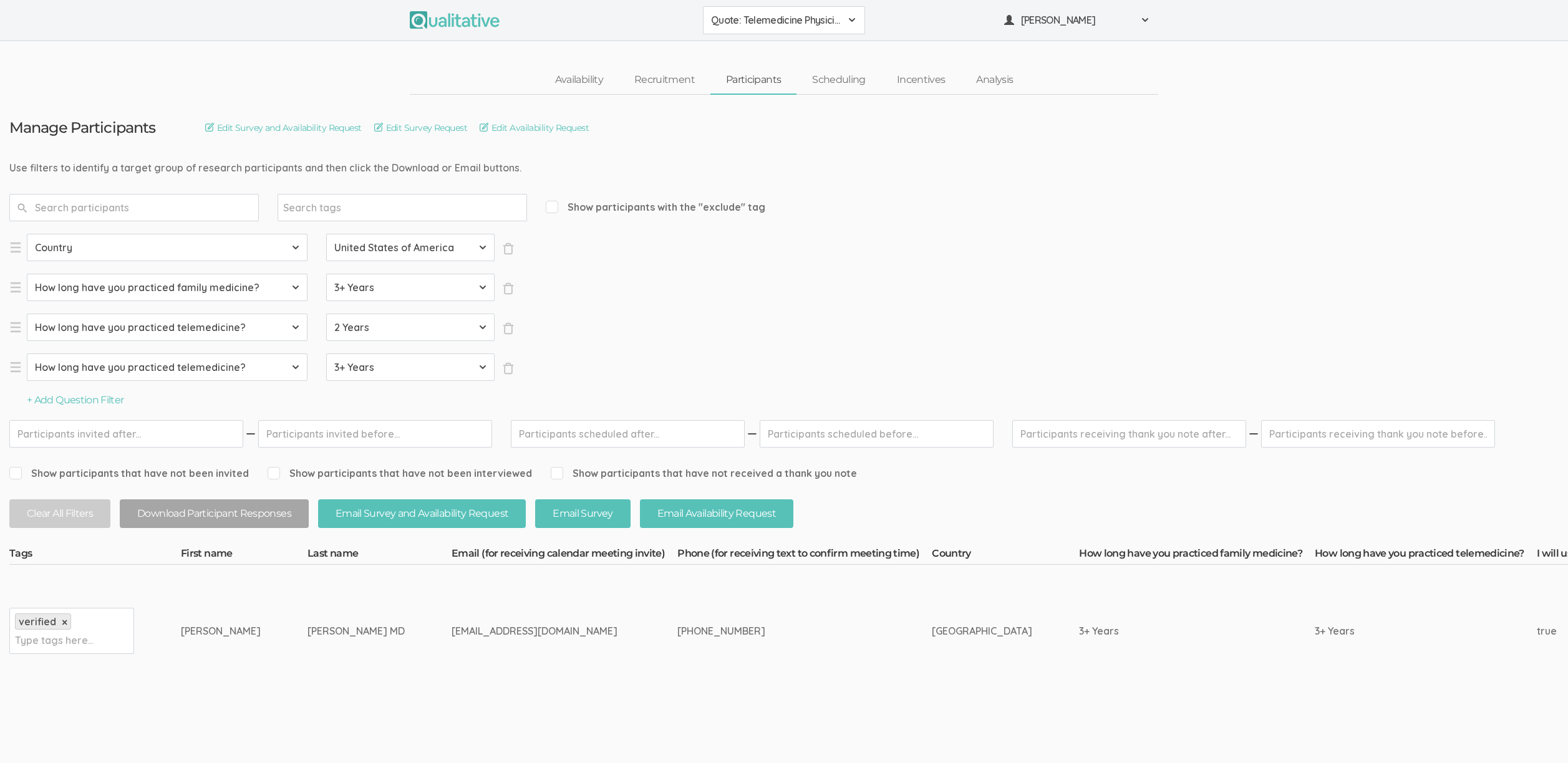
copy tr "Lawrence Feldman MD"
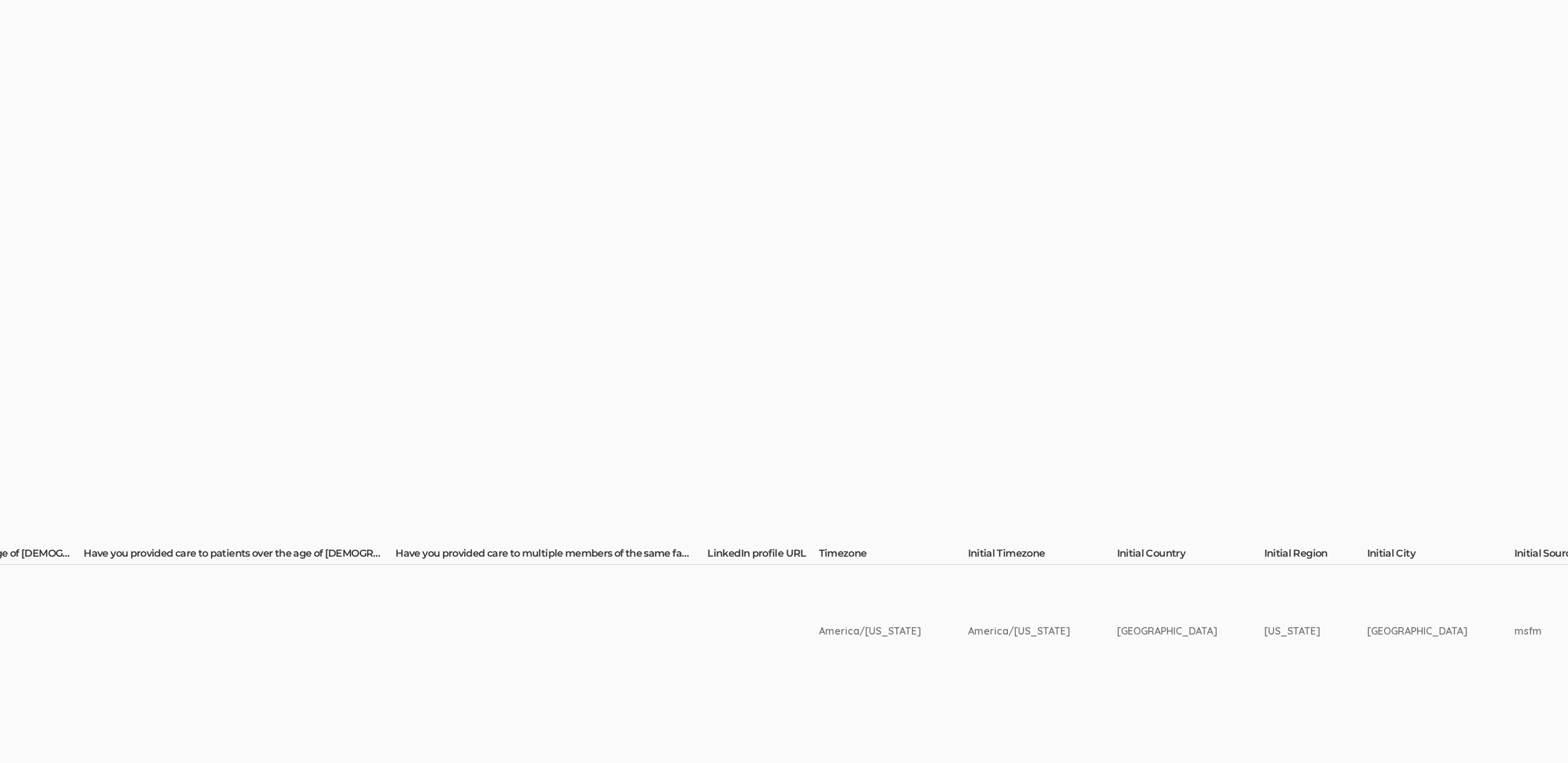
scroll to position [0, 2127]
drag, startPoint x: 1375, startPoint y: 628, endPoint x: 1278, endPoint y: 627, distance: 97.0
click at [1278, 627] on tr "verified × Type tags here... Lawrence Feldman MD lawrencefeldman1@gmail.com" at bounding box center [835, 631] width 5906 height 132
copy tr "Boynton Beach"
click at [1261, 658] on td "Florida" at bounding box center [1312, 631] width 103 height 132
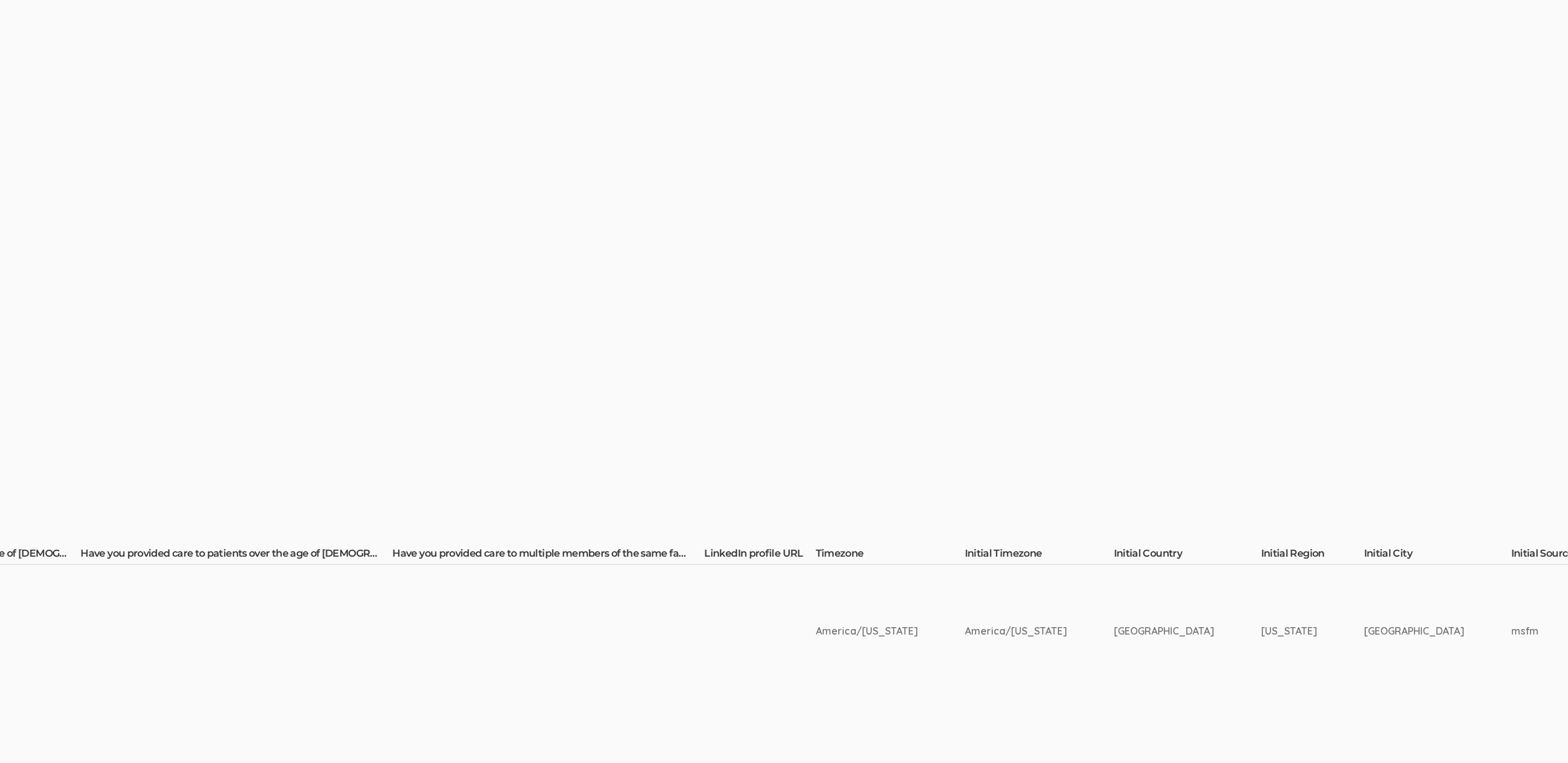
drag, startPoint x: 1368, startPoint y: 630, endPoint x: 1285, endPoint y: 629, distance: 83.0
click at [1285, 629] on tr "verified × Type tags here... Lawrence Feldman MD lawrencefeldman1@gmail.com" at bounding box center [835, 631] width 5906 height 132
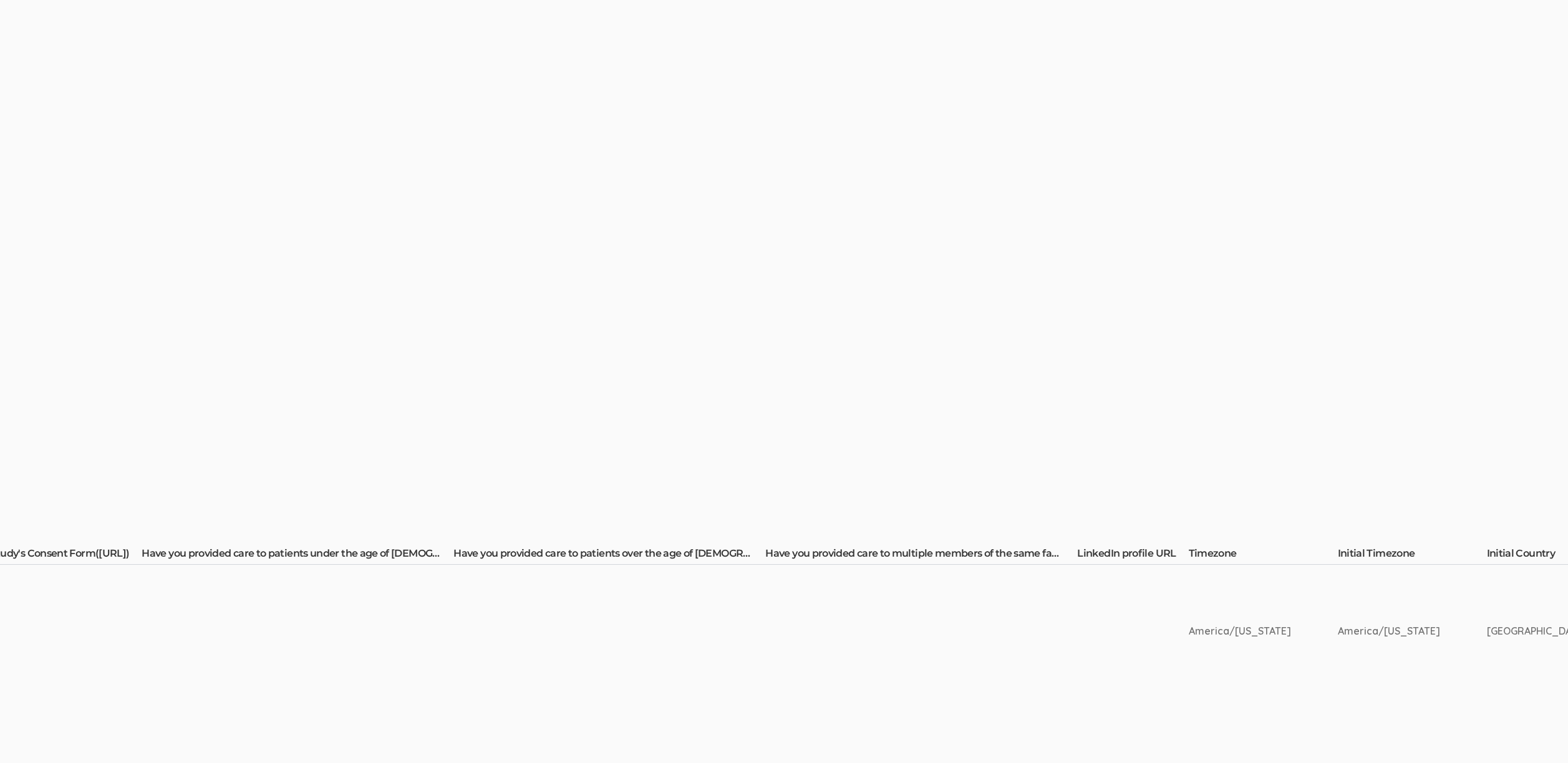
scroll to position [0, 2418]
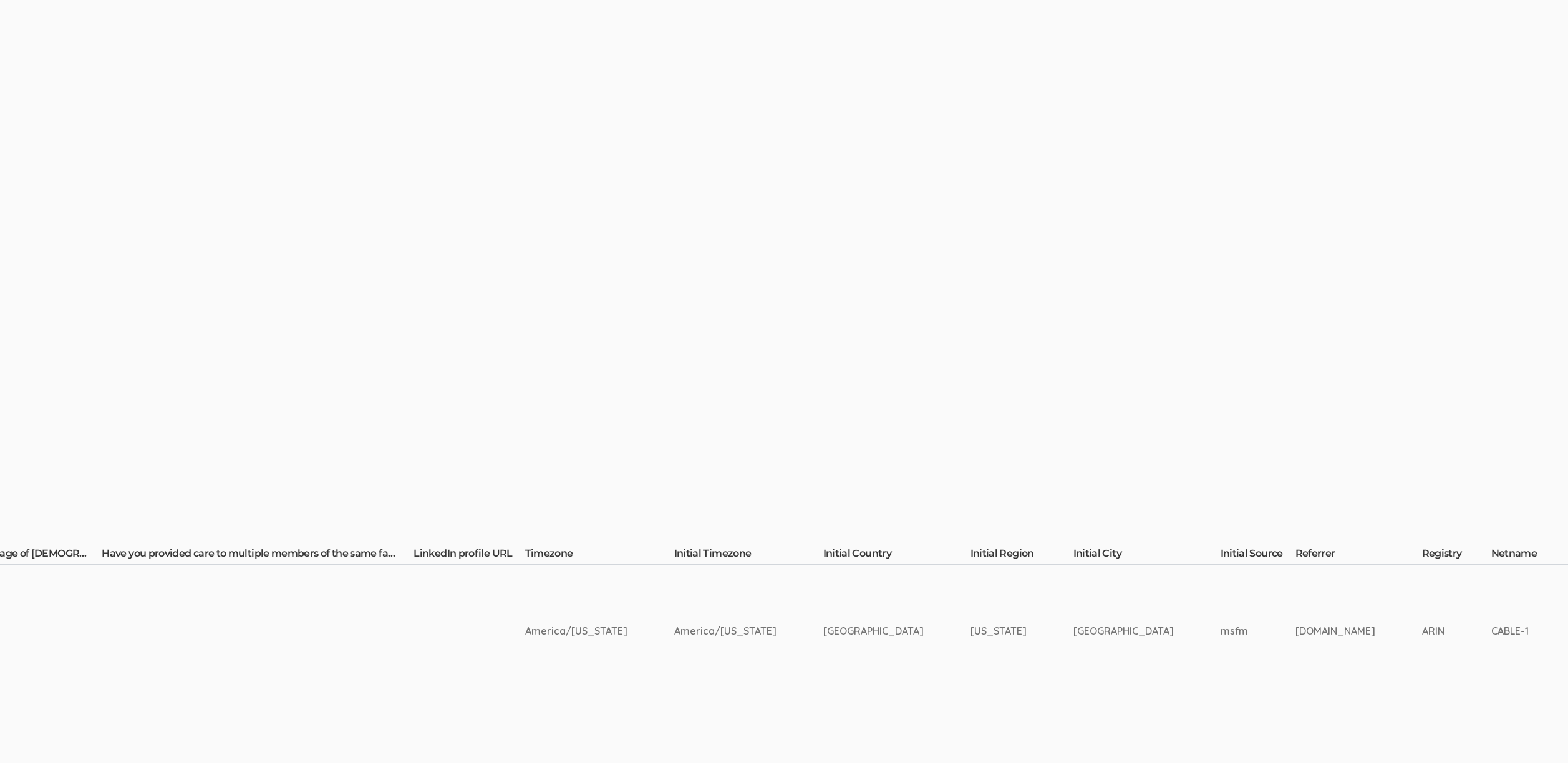
click at [955, 710] on td "Manage Participants Edit Survey and Availability Request Edit Survey Request Ed…" at bounding box center [544, 421] width 5925 height 652
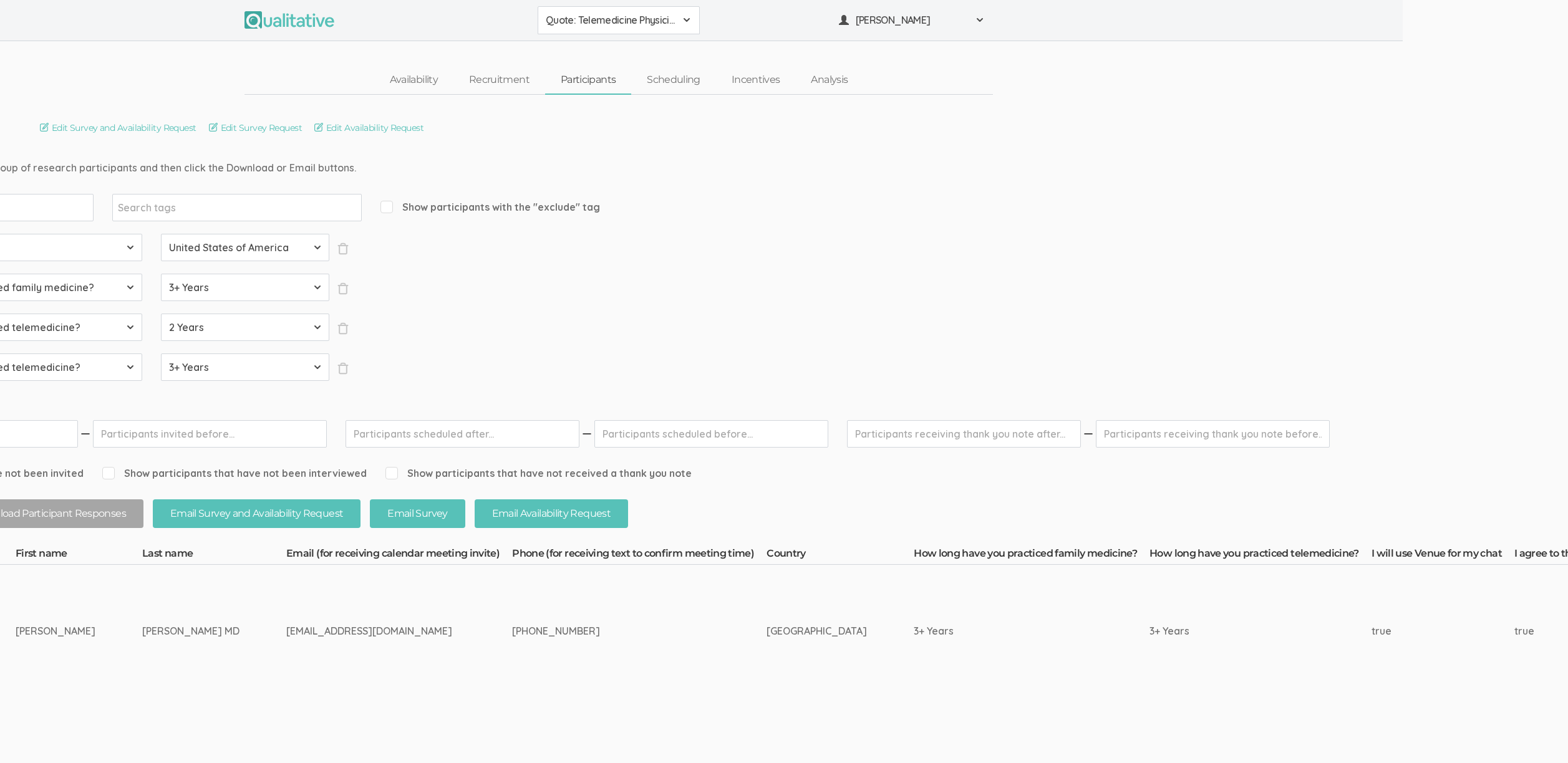
scroll to position [0, 0]
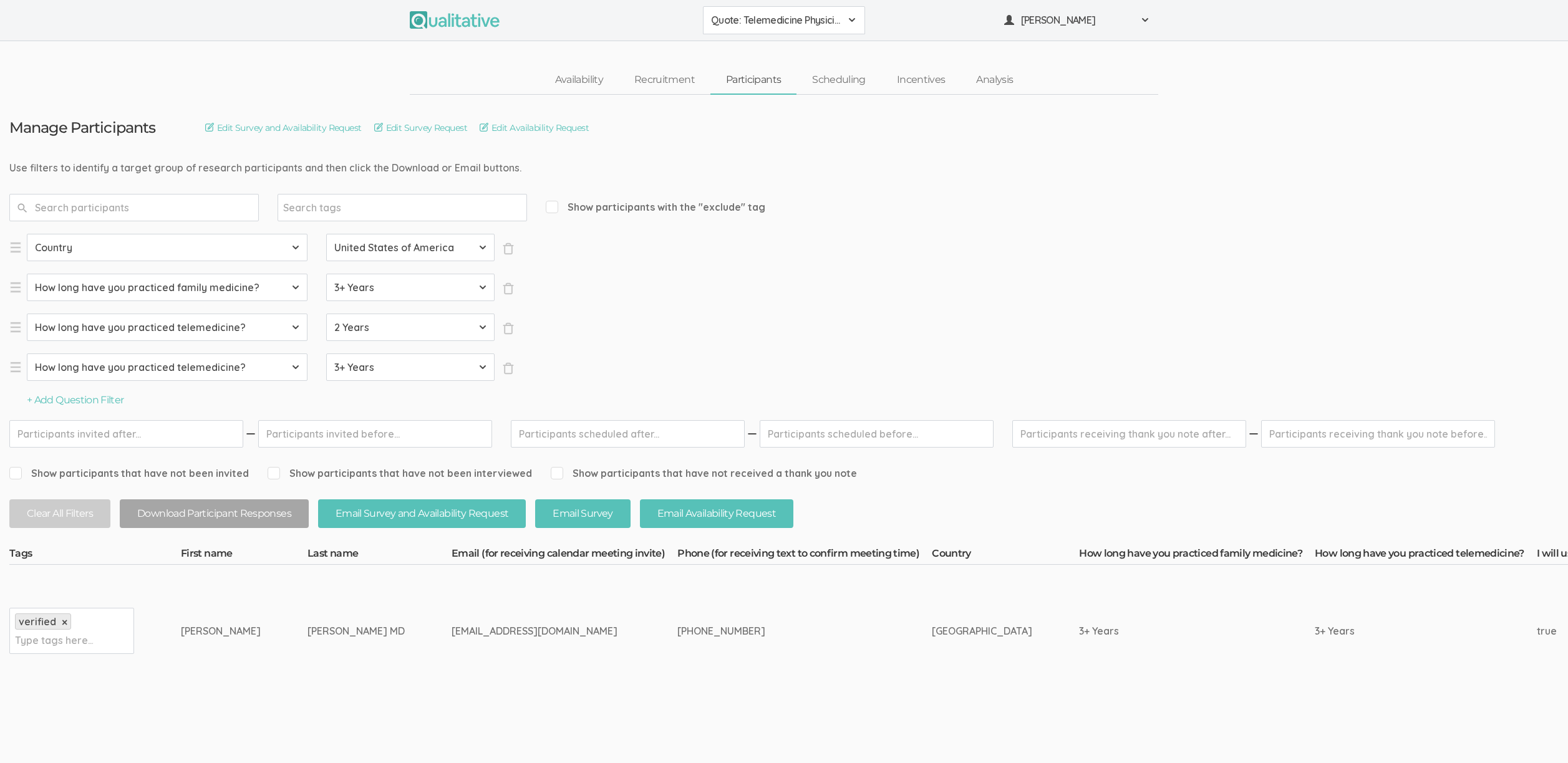
click at [452, 674] on td "lawrencefeldman1@gmail.com" at bounding box center [564, 631] width 226 height 132
drag, startPoint x: 201, startPoint y: 625, endPoint x: 472, endPoint y: 636, distance: 271.2
click at [472, 636] on div "lawrencefeldman1@gmail.com" at bounding box center [541, 631] width 179 height 15
drag, startPoint x: 337, startPoint y: 627, endPoint x: 181, endPoint y: 636, distance: 156.3
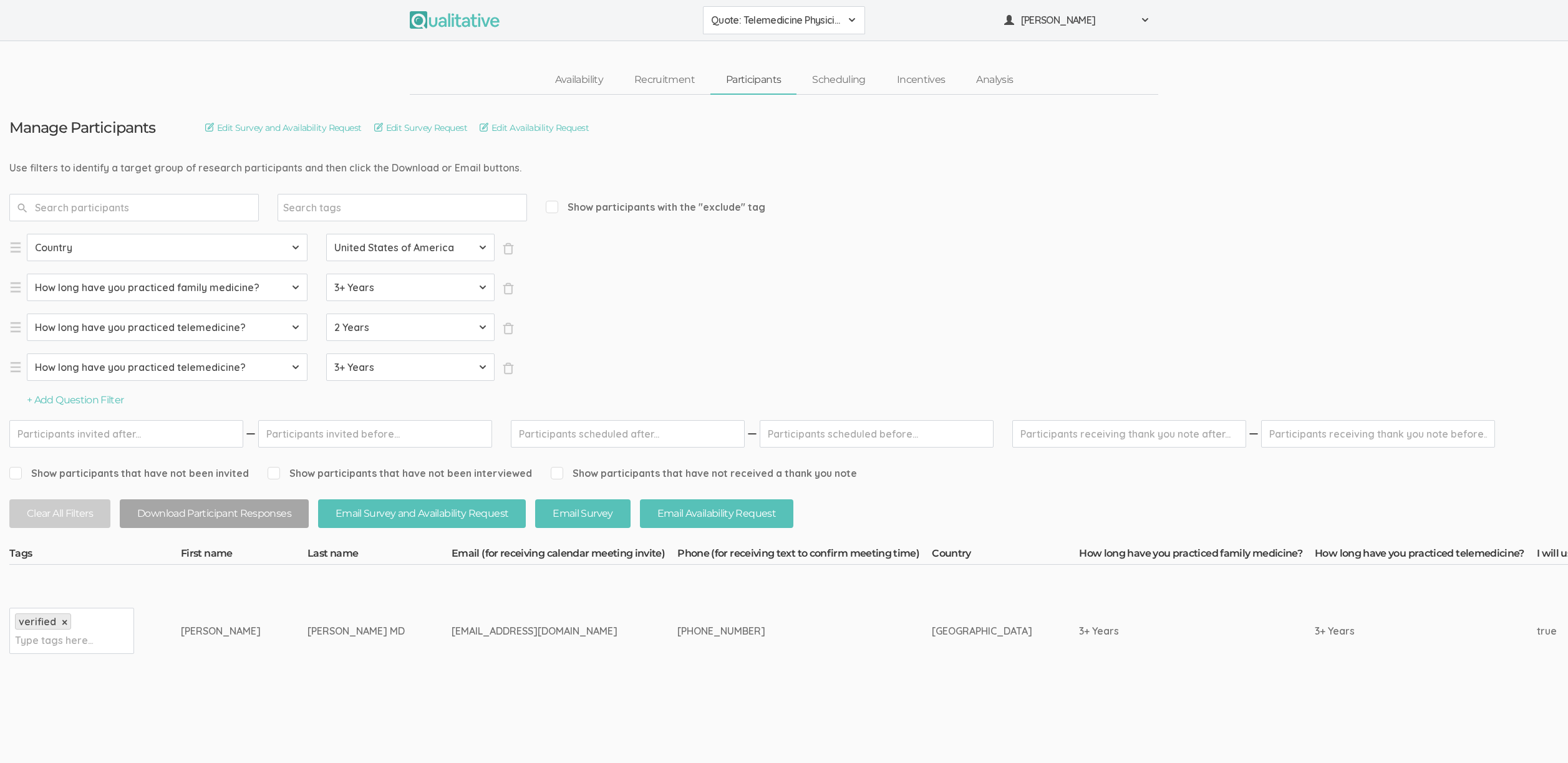
copy tr "Lawrence Feldman MD"
drag, startPoint x: 350, startPoint y: 597, endPoint x: 365, endPoint y: 595, distance: 15.1
click at [350, 597] on td "Feldman MD" at bounding box center [380, 631] width 144 height 132
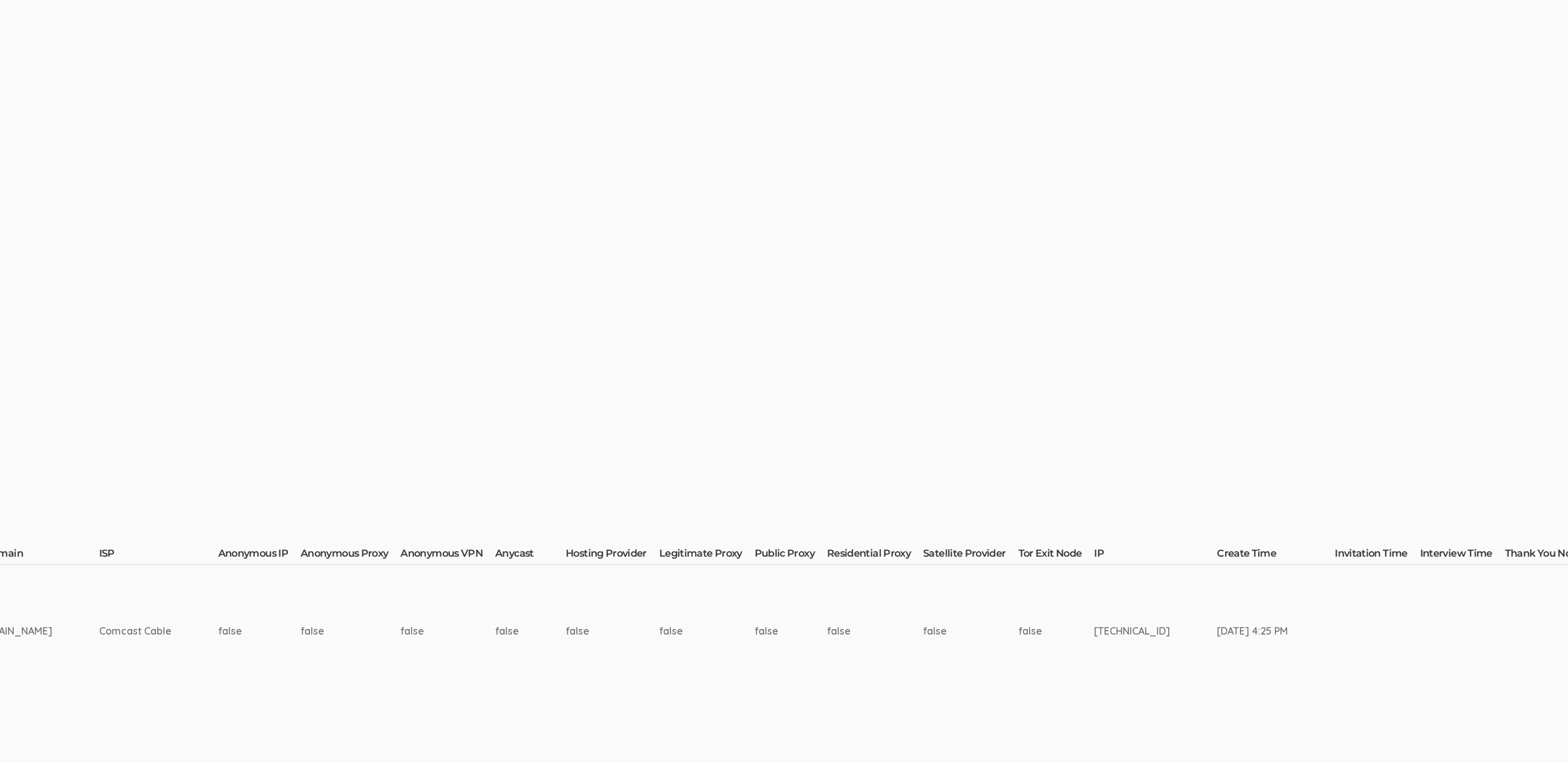
scroll to position [0, 4203]
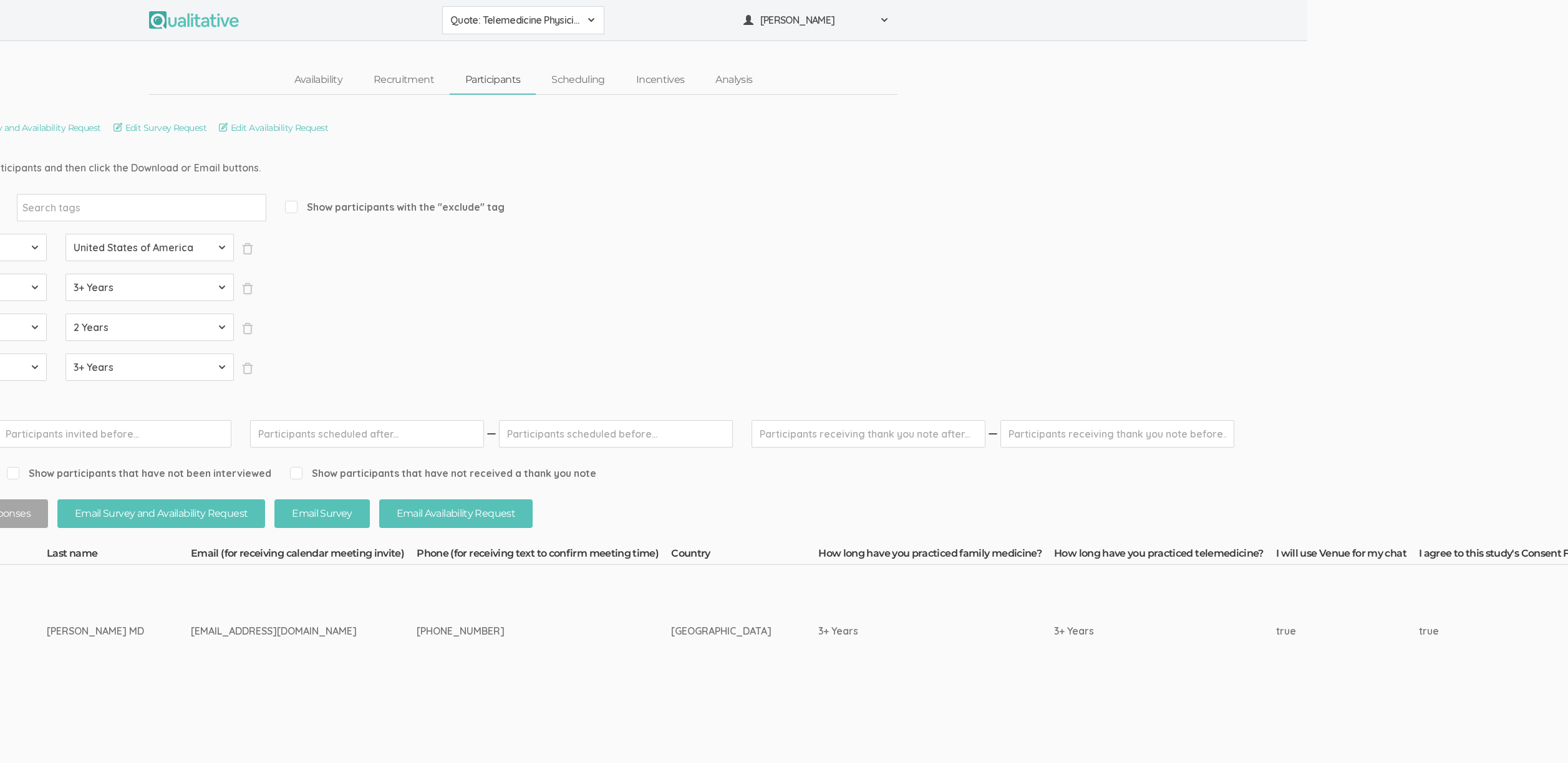
scroll to position [0, 0]
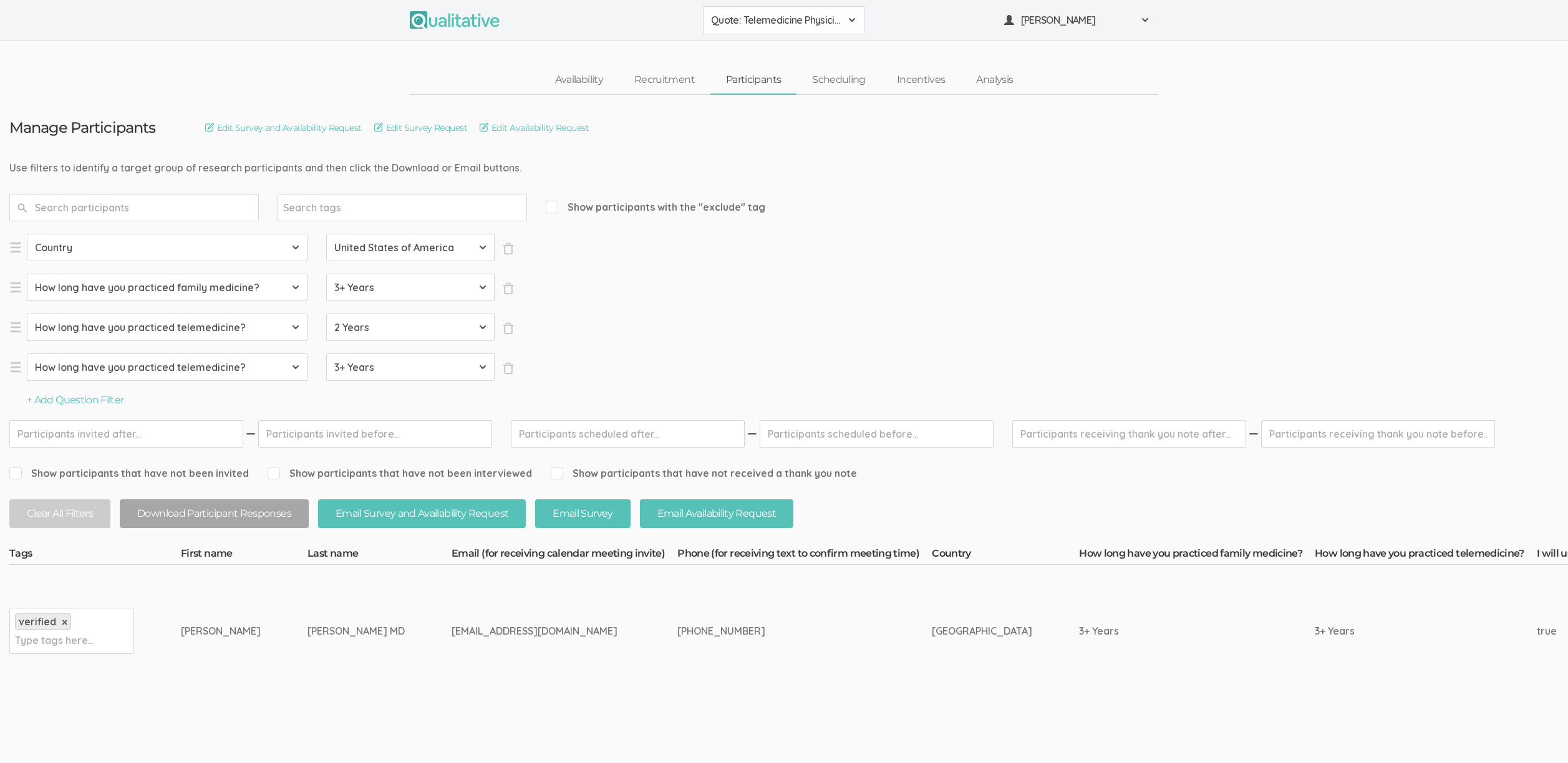
click at [63, 621] on link "×" at bounding box center [64, 622] width 6 height 10
click at [69, 628] on input "text" at bounding box center [54, 631] width 78 height 16
type input "exclude"
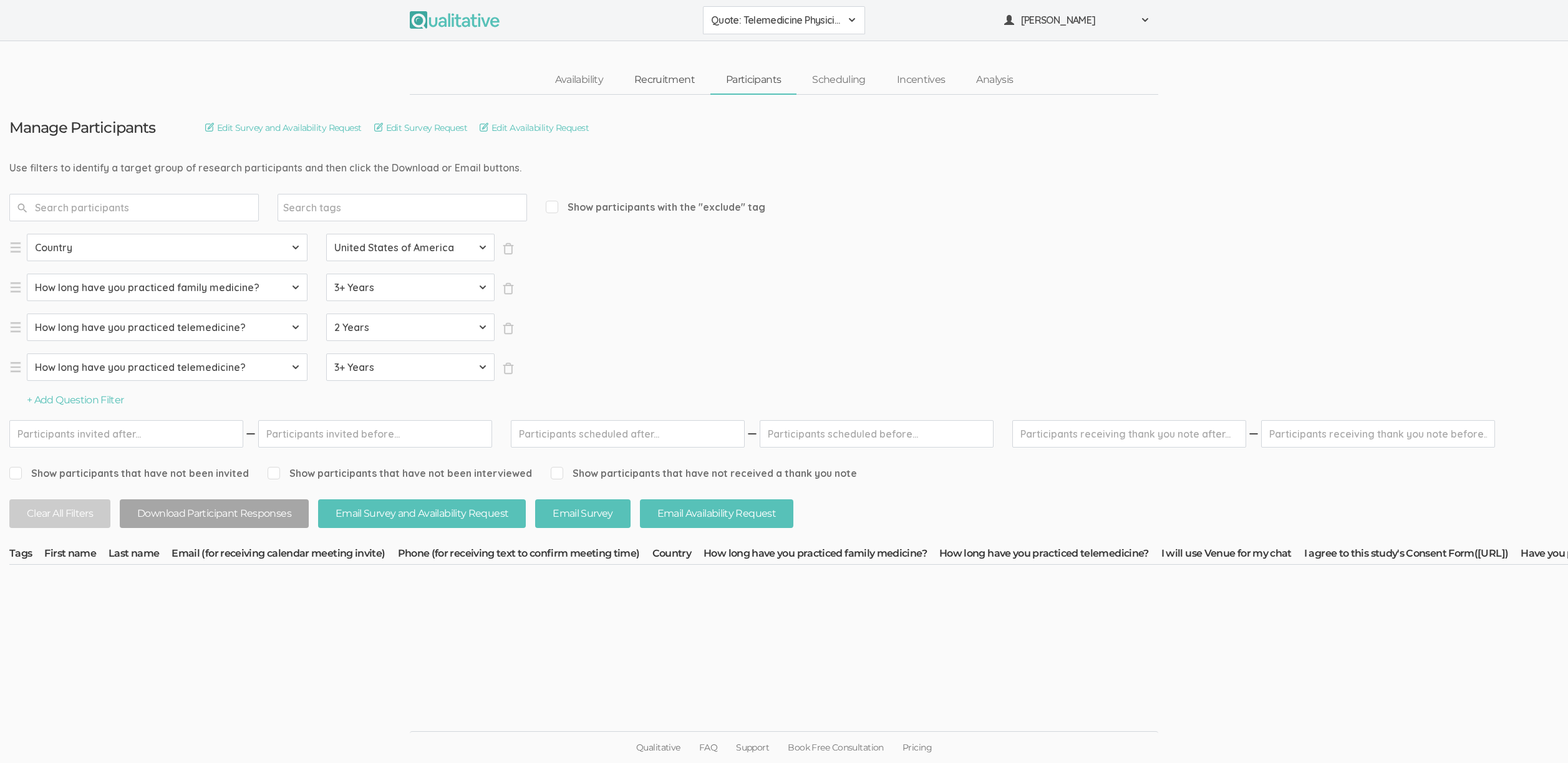
click at [670, 80] on link "Recruitment" at bounding box center [664, 80] width 91 height 27
click at [504, 289] on span "×" at bounding box center [508, 289] width 12 height 12
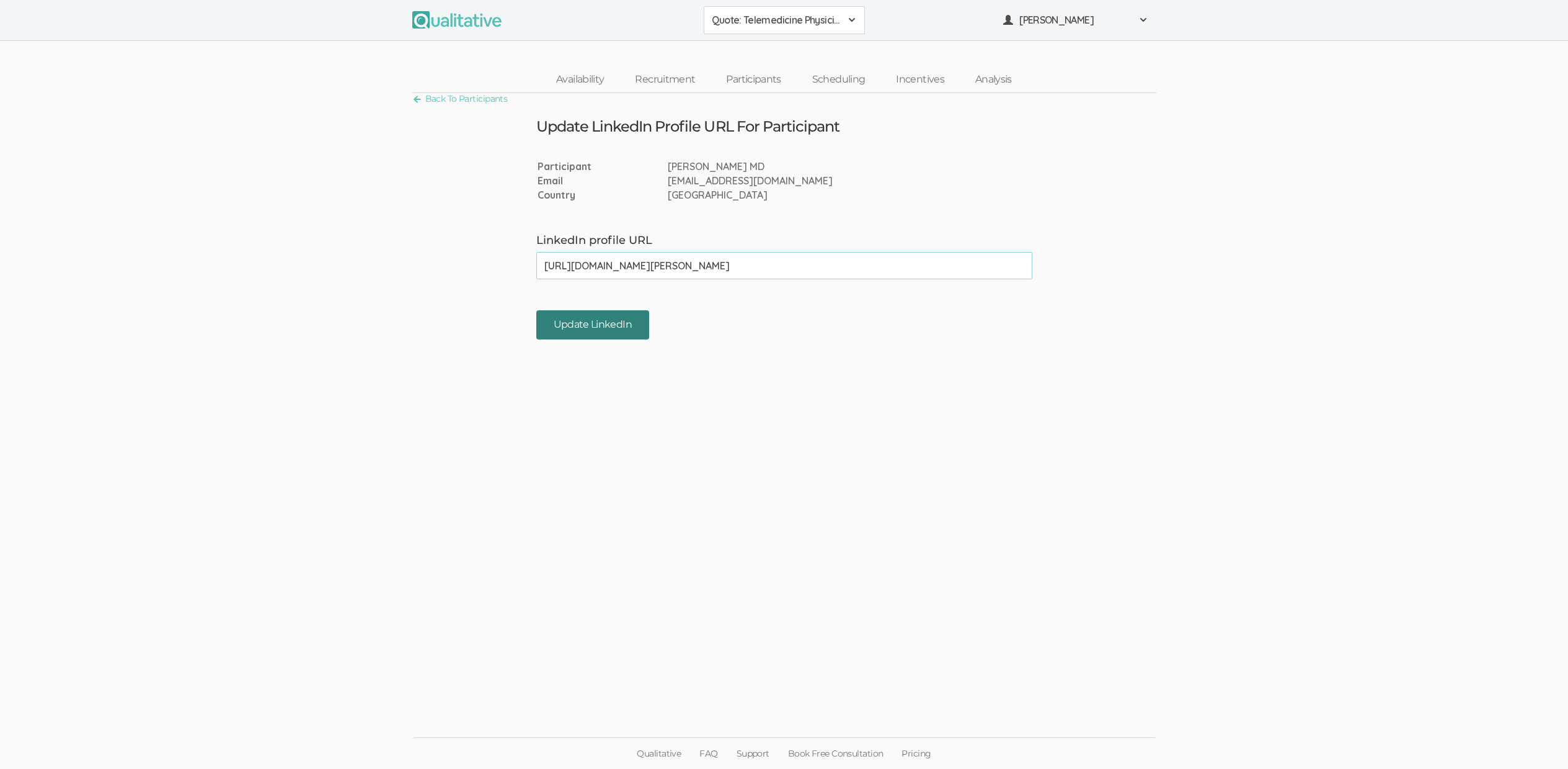
type input "[URL][DOMAIN_NAME][PERSON_NAME]"
click at [574, 315] on input "Update LinkedIn" at bounding box center [593, 325] width 113 height 29
click at [775, 373] on ui-view "Back To Participants Update LinkedIn Profile URL For Participant Participant [P…" at bounding box center [784, 384] width 1568 height 582
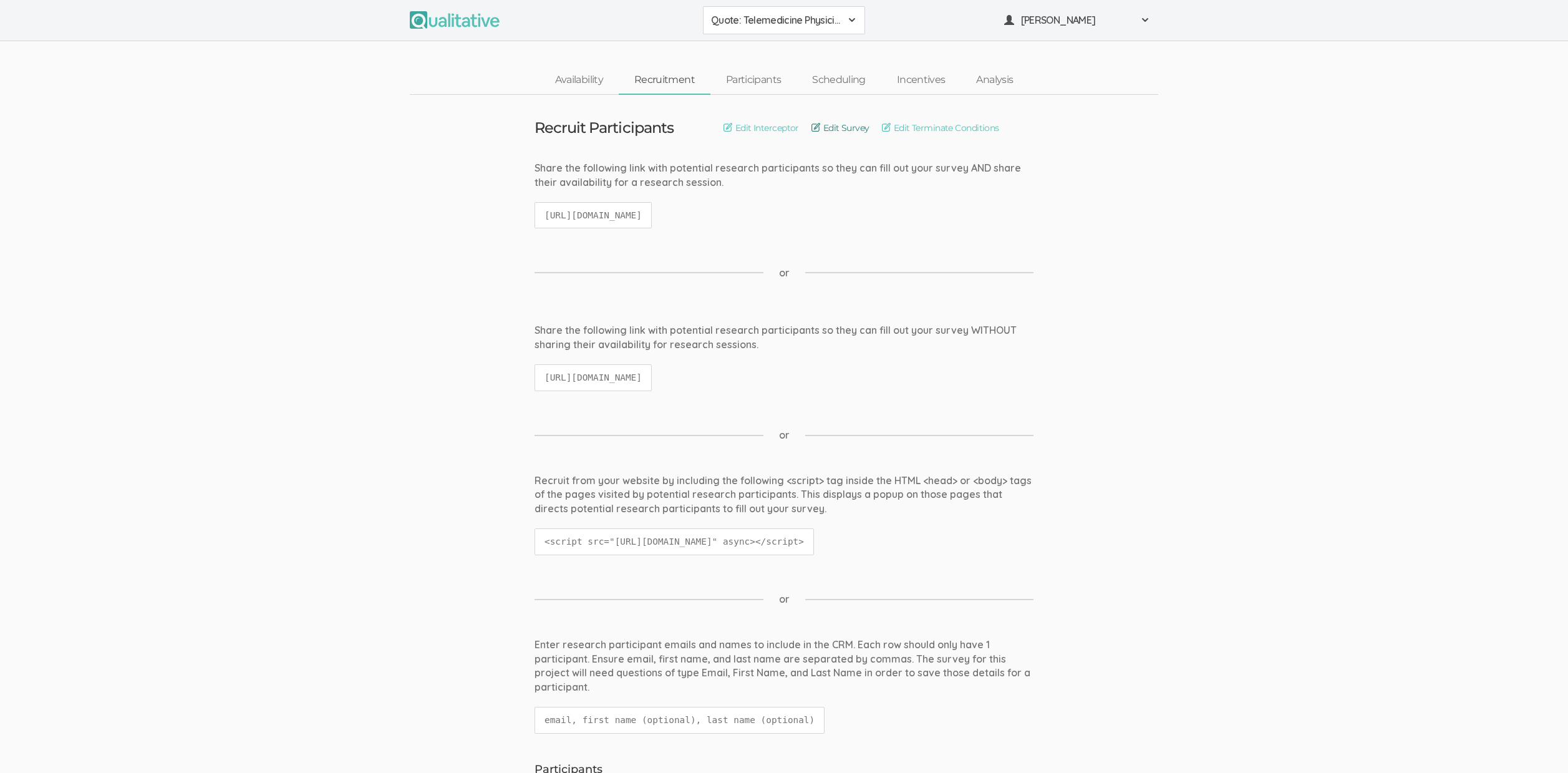
click at [859, 128] on link "Edit Survey" at bounding box center [840, 128] width 58 height 14
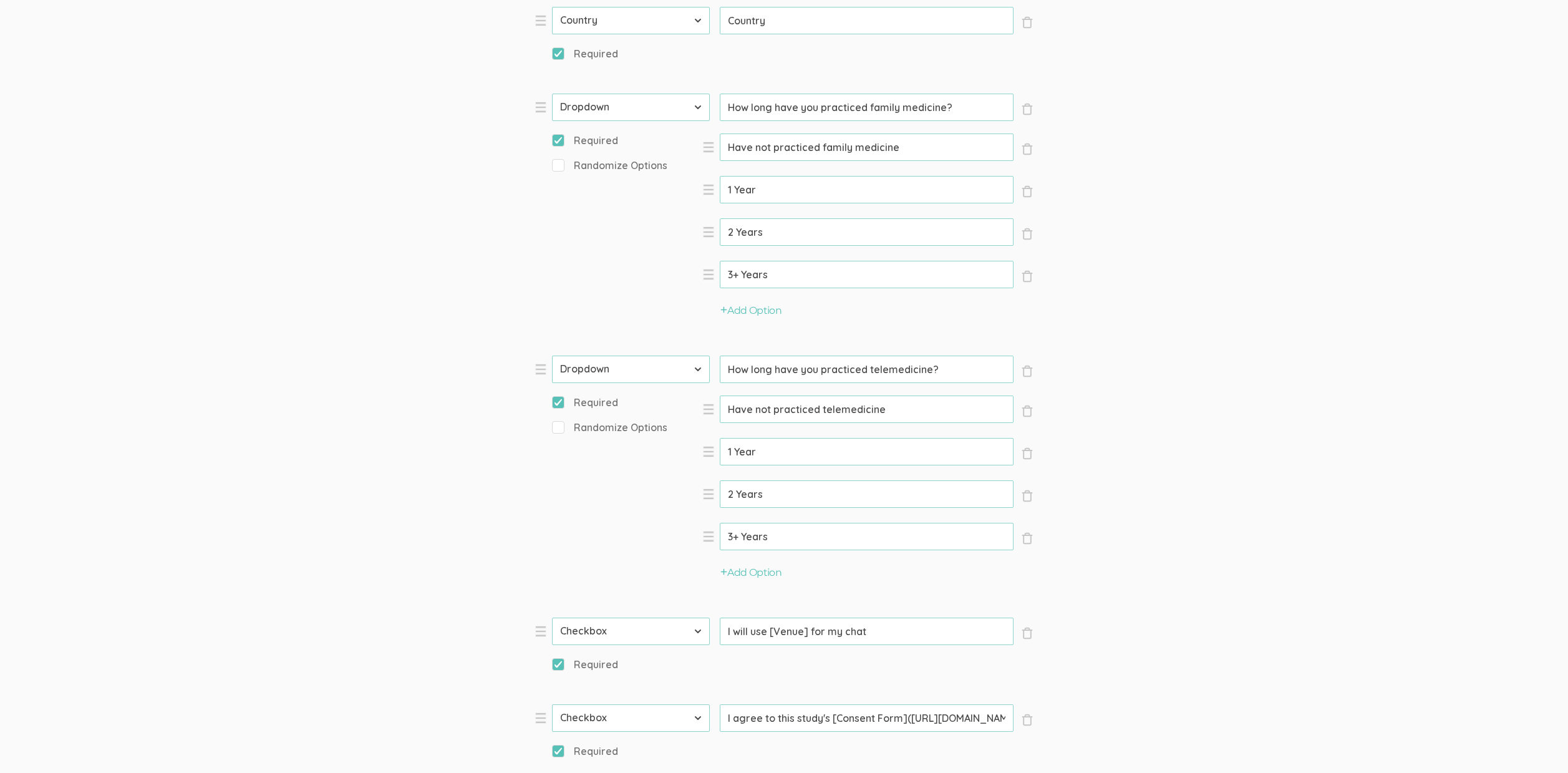
scroll to position [861, 0]
click at [900, 114] on input "How long have you practiced family medicine?" at bounding box center [866, 108] width 294 height 28
click at [909, 112] on input "How long have you practiced family medicine?" at bounding box center [866, 108] width 294 height 28
drag, startPoint x: 890, startPoint y: 108, endPoint x: 965, endPoint y: 112, distance: 75.1
click at [965, 112] on input "How long have you practiced as a family physician?" at bounding box center [866, 108] width 294 height 28
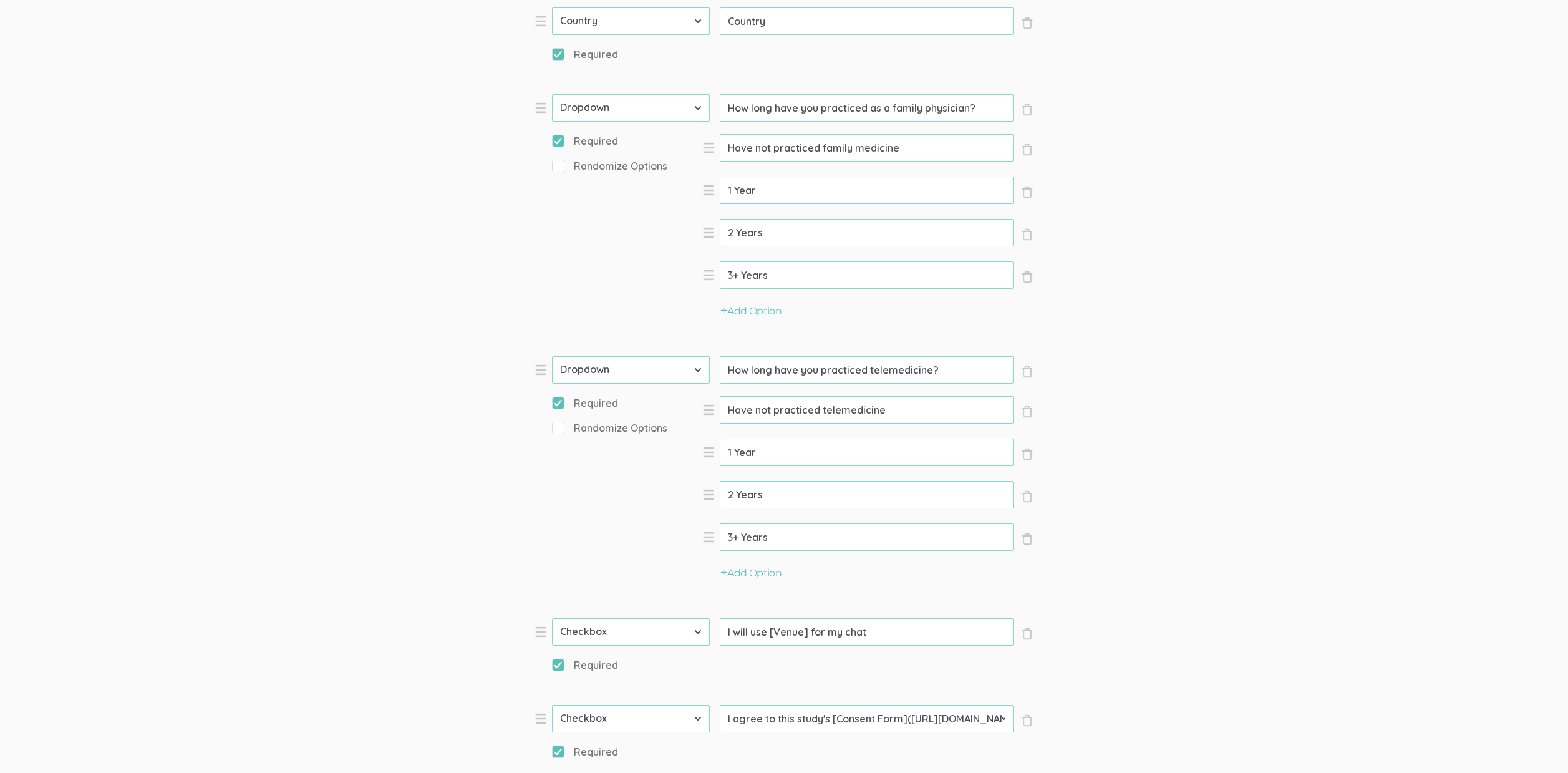
type input "How long have you practiced as a family physician?"
click at [200, 254] on form "Question text can be formatted using Markdown syntax. Enabled Title [Incentive …" at bounding box center [784, 214] width 1568 height 1829
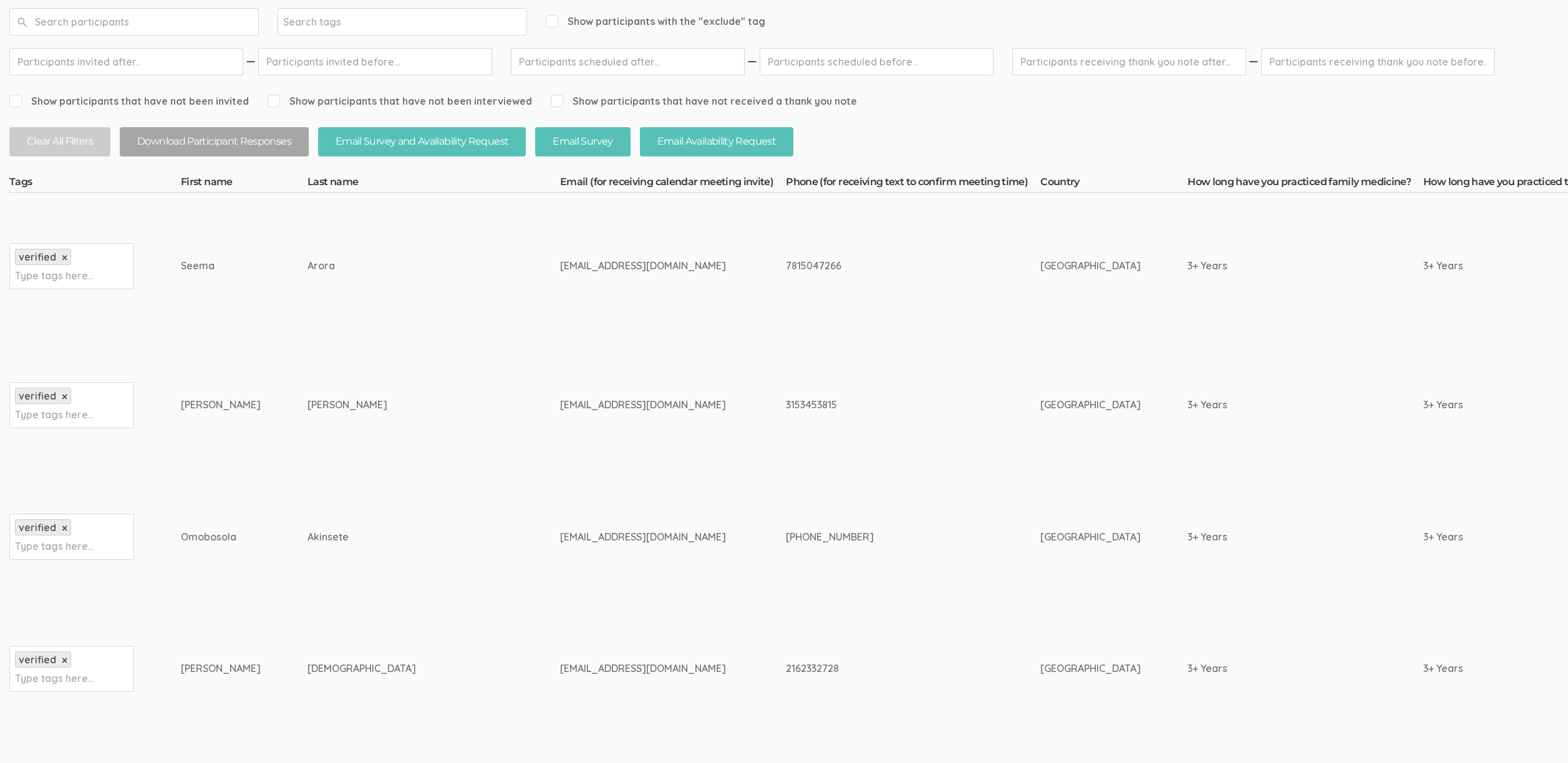
scroll to position [341, 0]
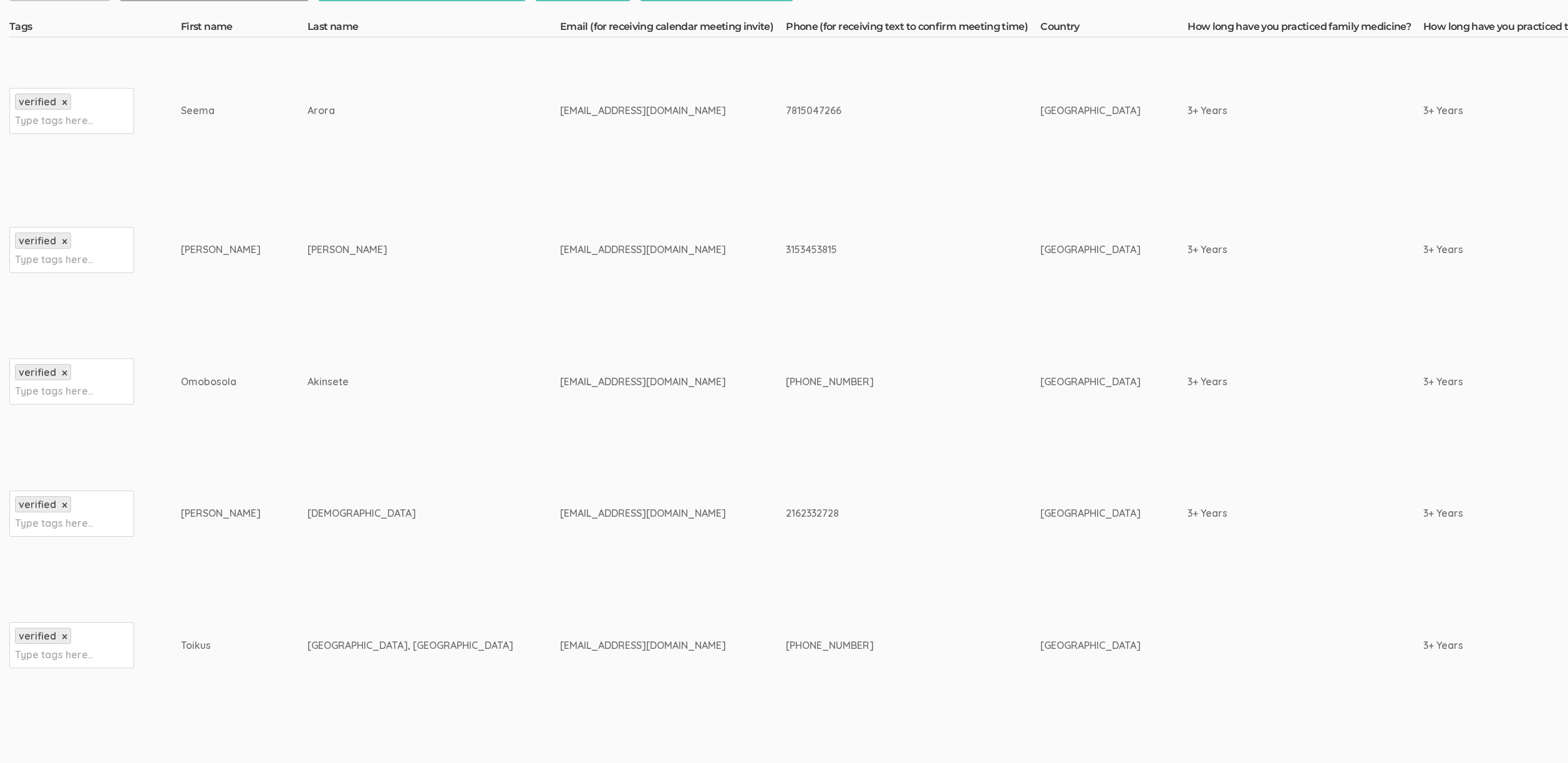
drag, startPoint x: 337, startPoint y: 386, endPoint x: 183, endPoint y: 386, distance: 154.0
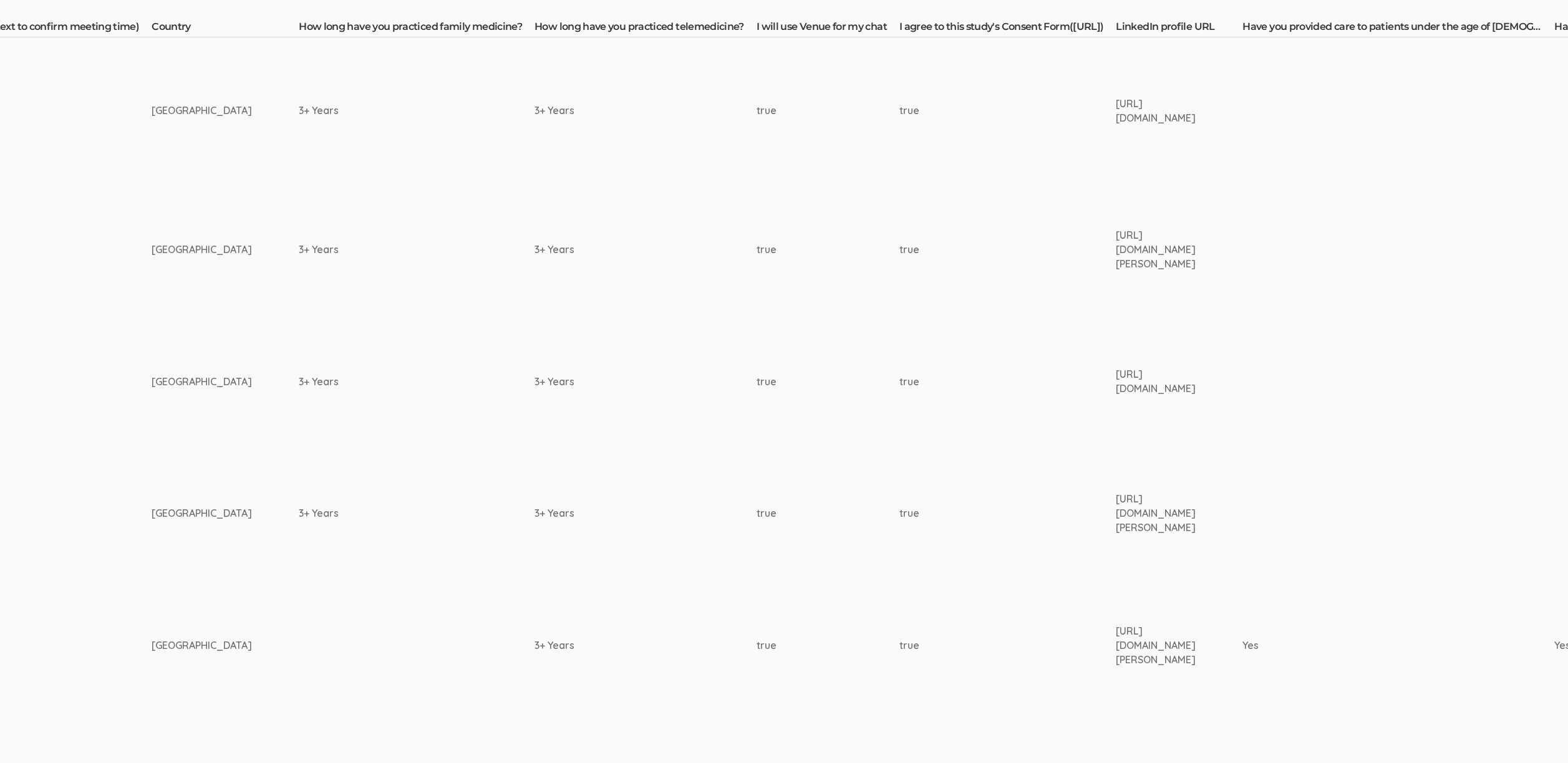
scroll to position [341, 914]
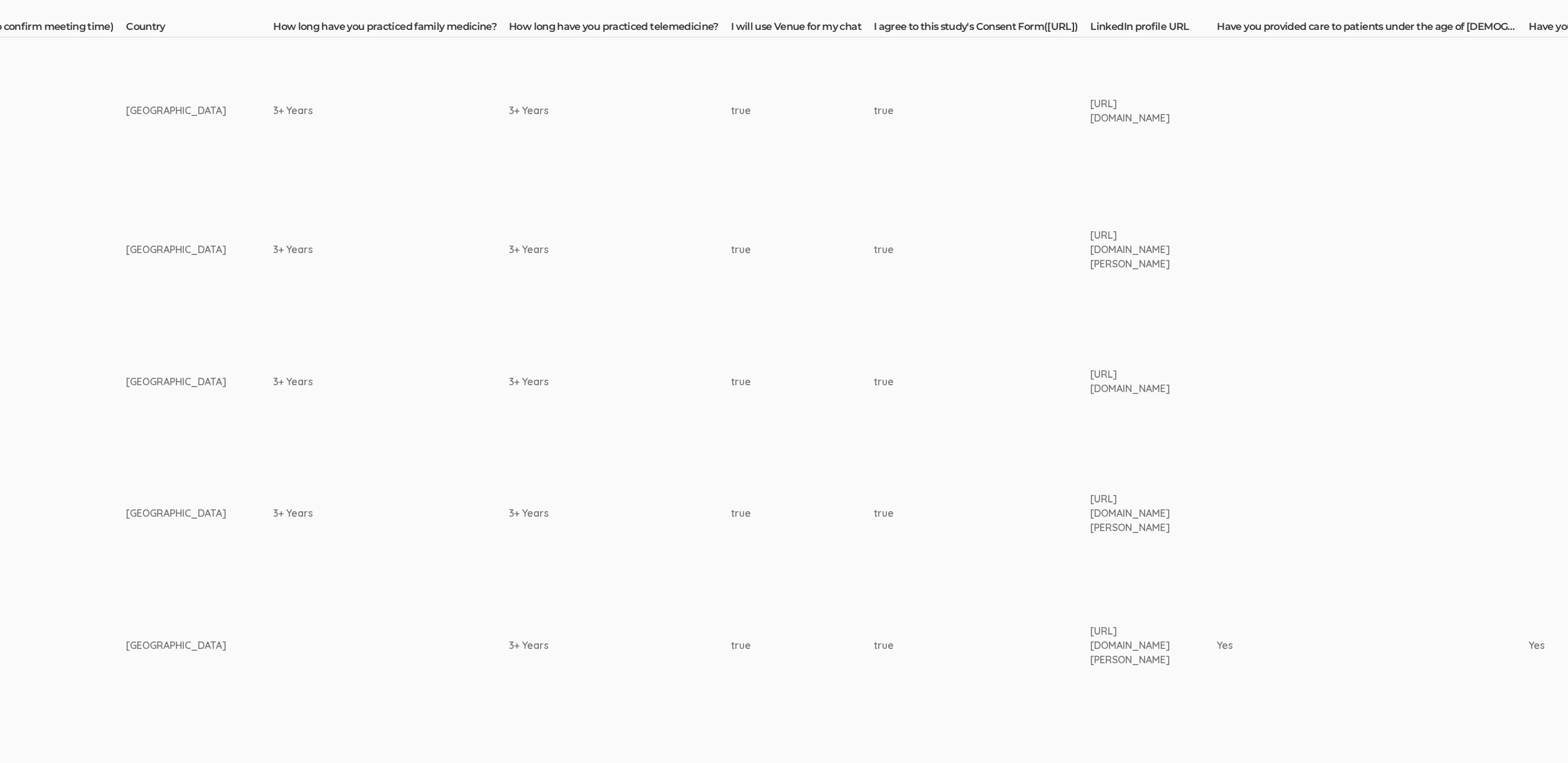
click at [1090, 386] on div "https://www.linkedin.com/in/omobosola-akinsete/" at bounding box center [1130, 381] width 80 height 28
copy td "https://www.linkedin.com/in/omobosola-akinsete/"
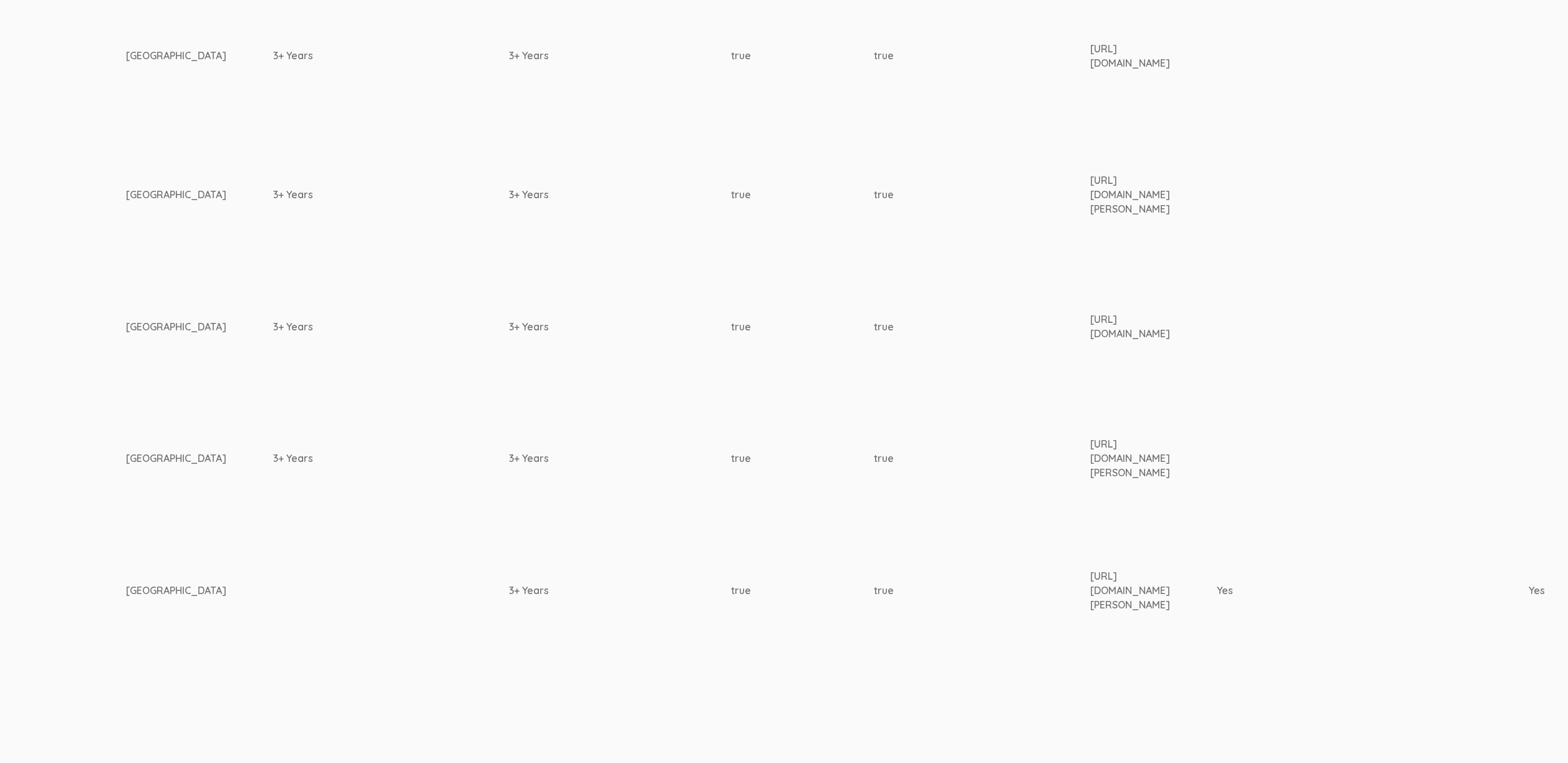
scroll to position [433, 914]
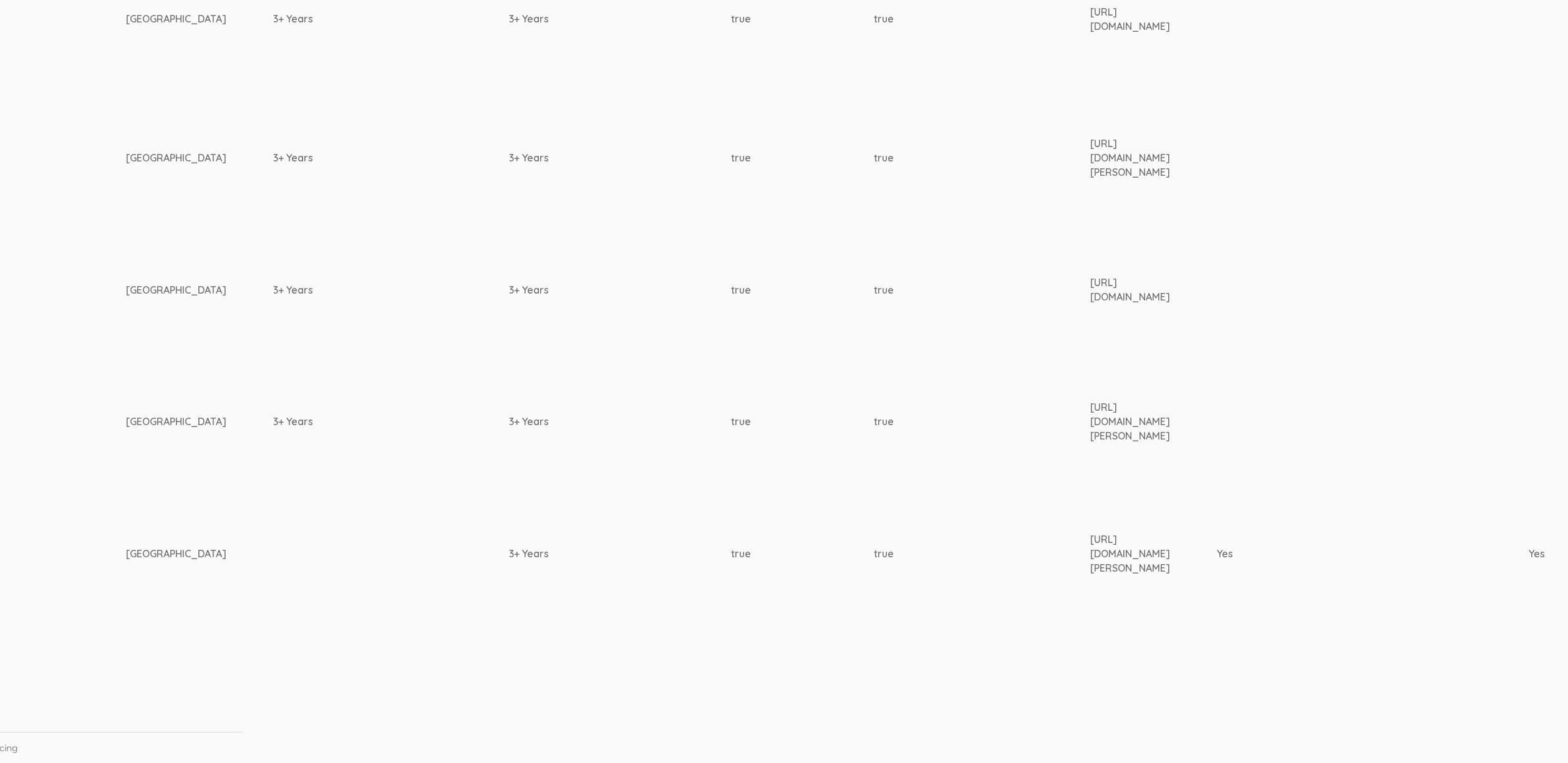
click at [509, 480] on td "3+ Years" at bounding box center [620, 422] width 222 height 132
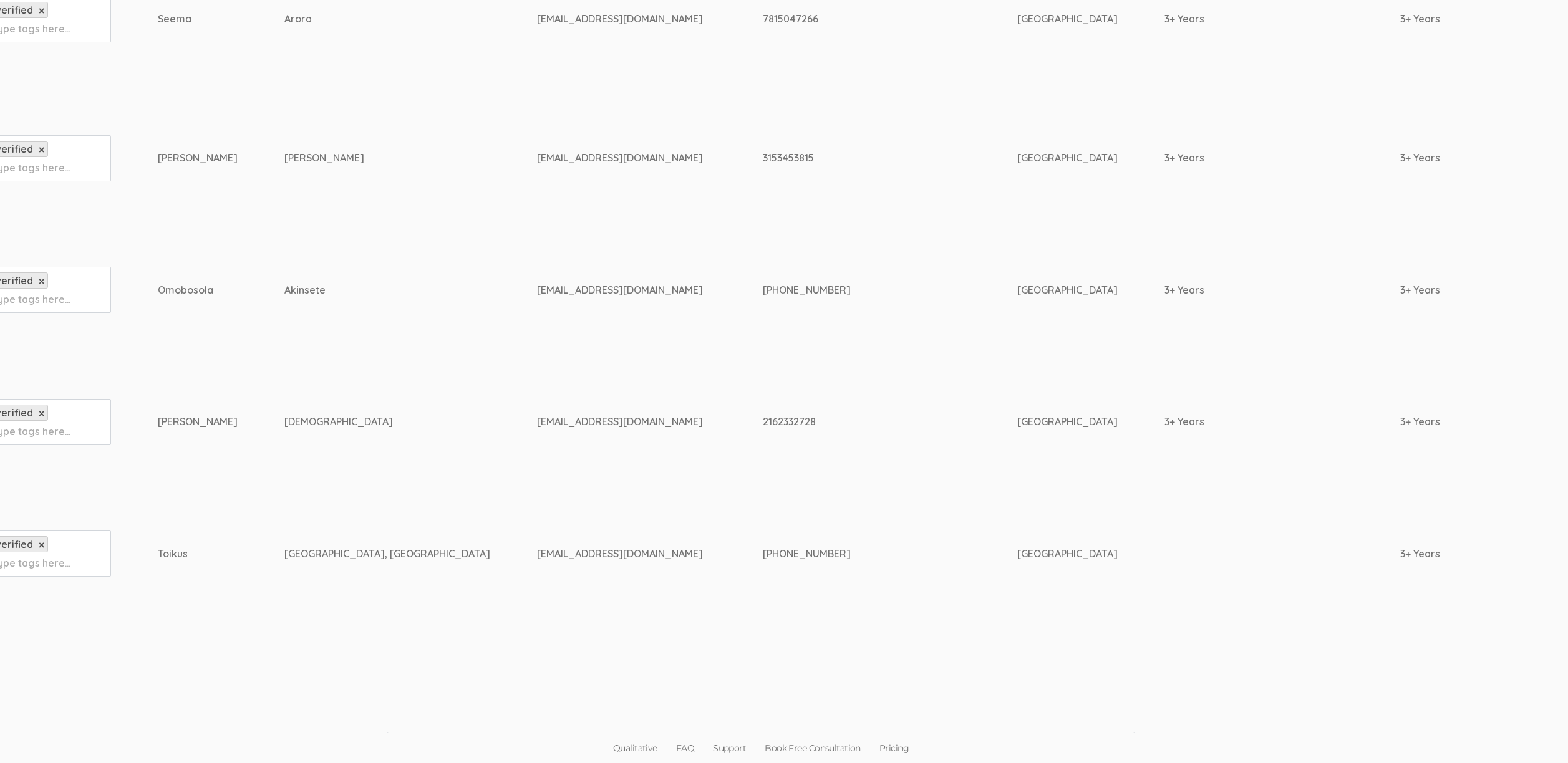
scroll to position [433, 0]
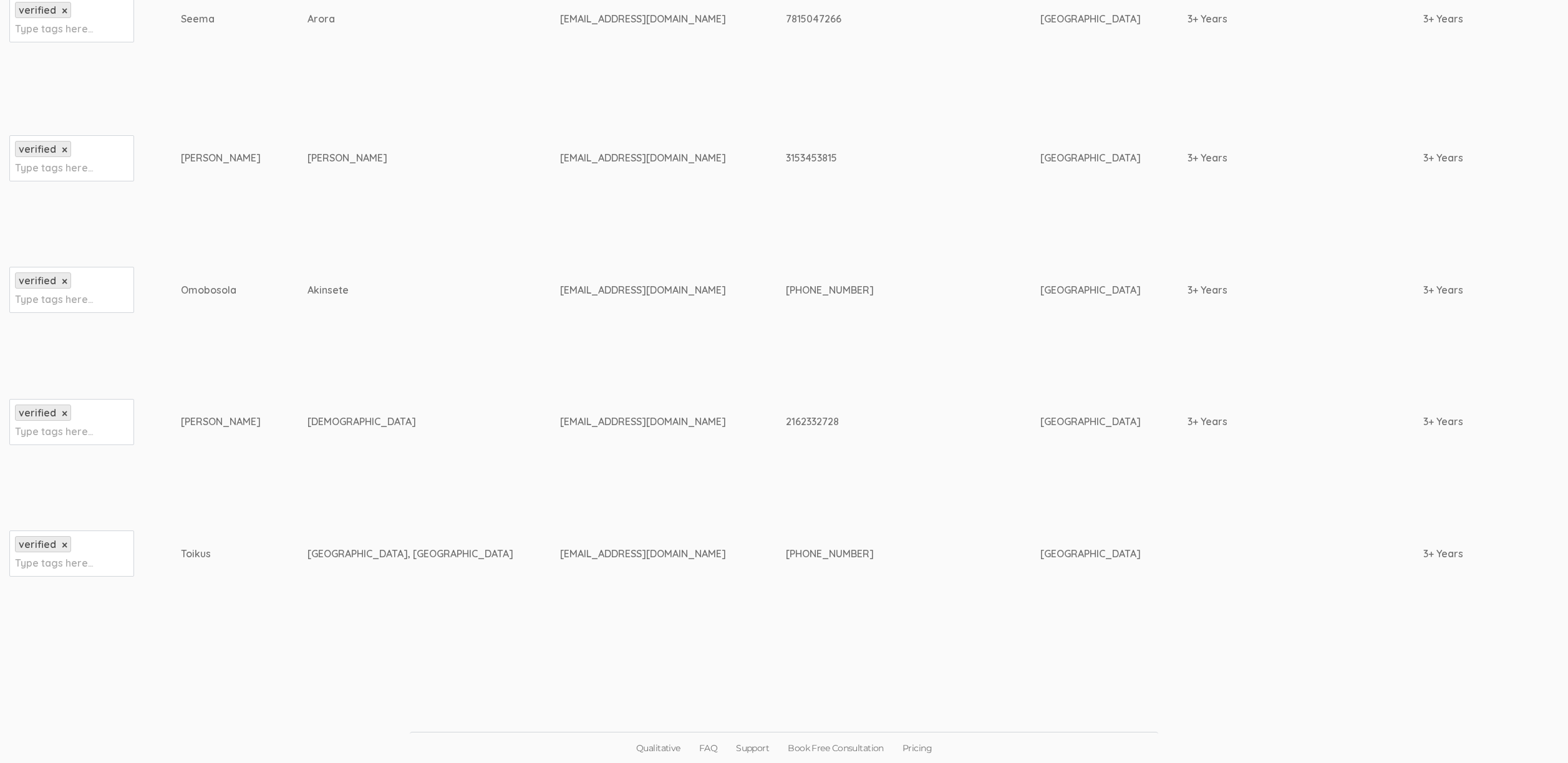
click at [786, 286] on div "612-599-7132" at bounding box center [890, 290] width 208 height 15
copy tr "612-599-7132"
click at [786, 327] on td "612-599-7132" at bounding box center [913, 289] width 254 height 132
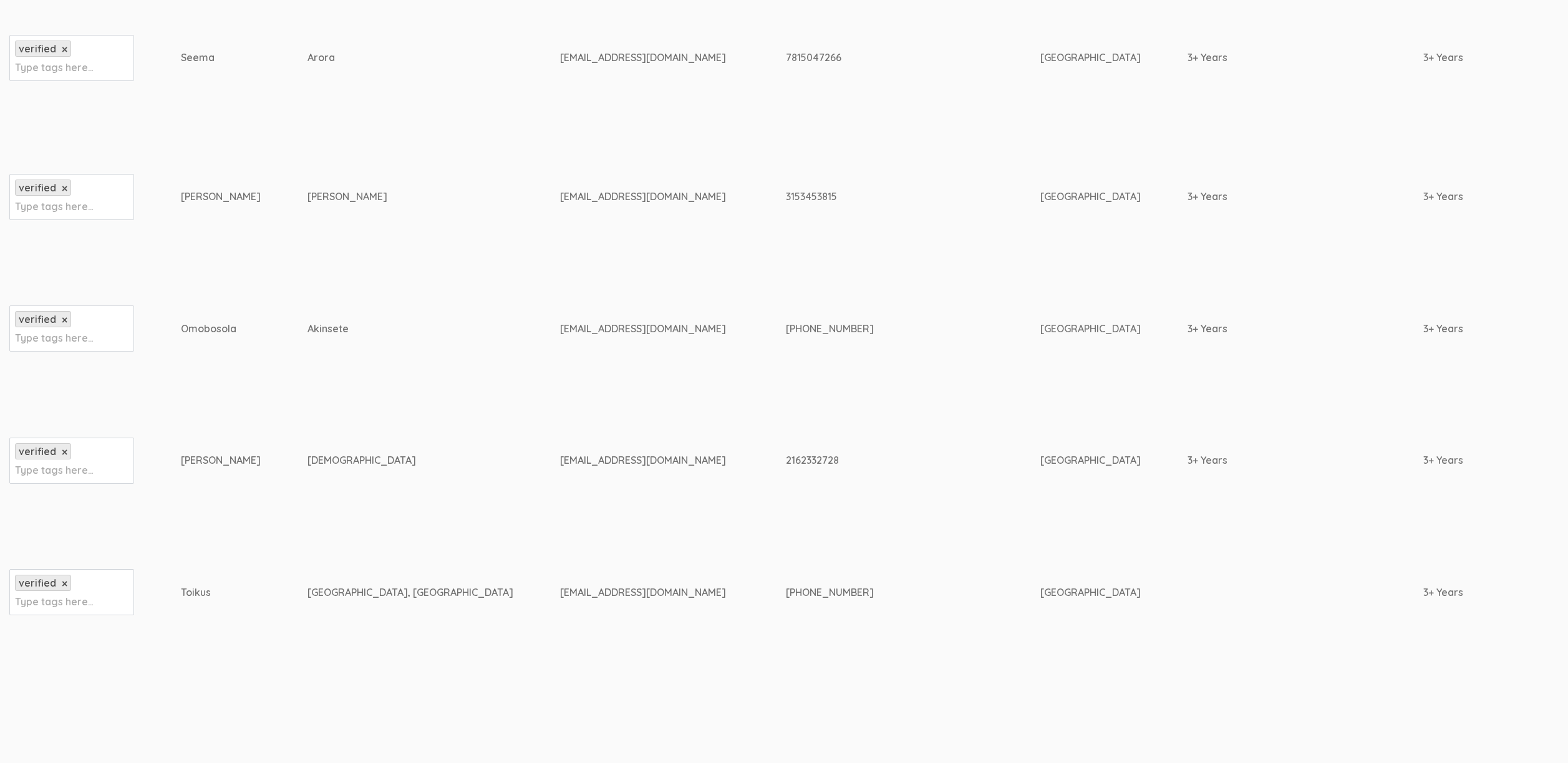
scroll to position [394, 0]
click at [199, 327] on div "Omobosola" at bounding box center [220, 329] width 80 height 15
copy div "Omobosola"
click at [560, 423] on td "askdrsjain@gmail.com" at bounding box center [673, 460] width 226 height 132
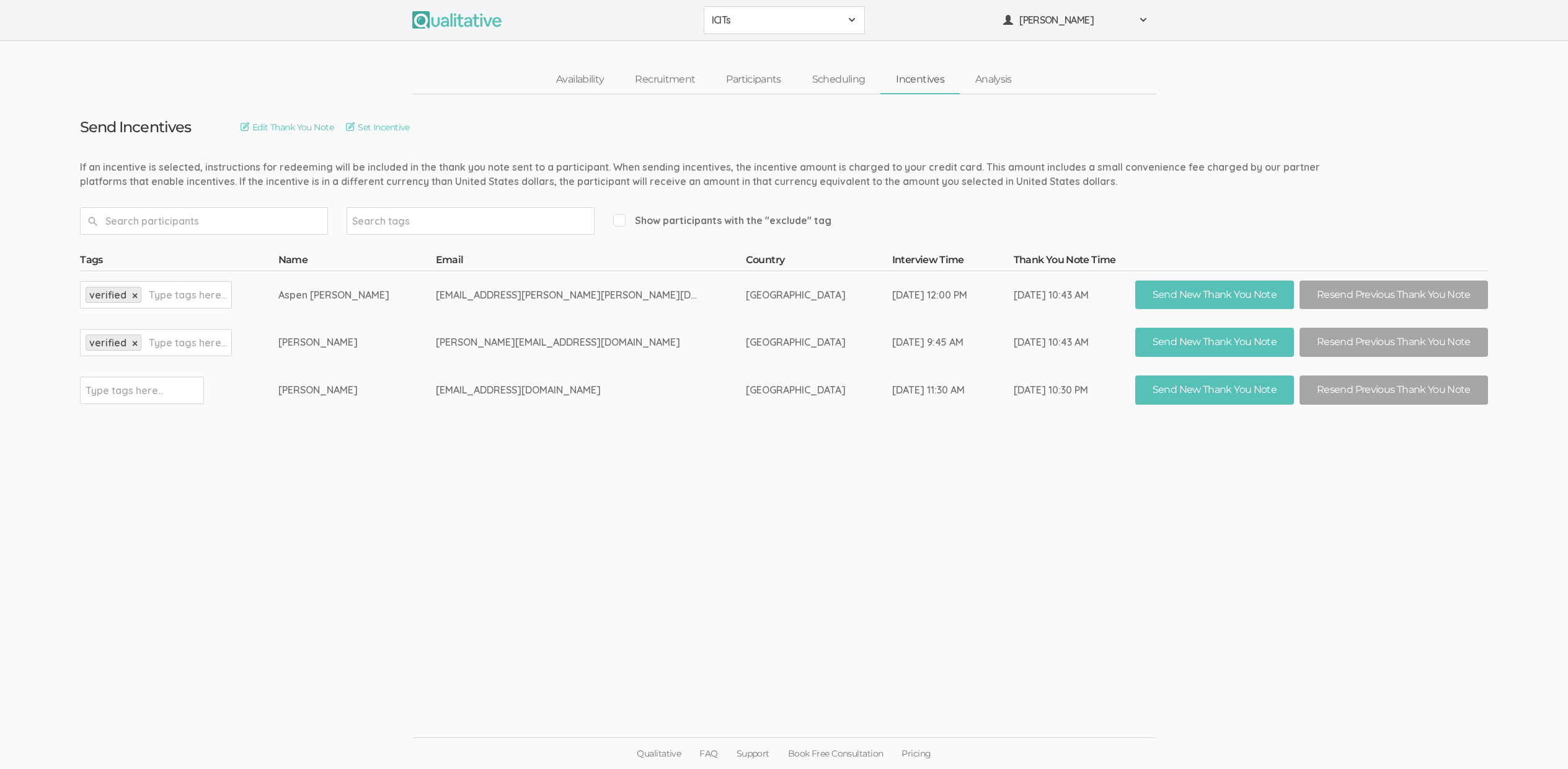
click at [414, 451] on ui-view "Send Incentives Edit Thank You Note Set Incentive Search tags Show participants…" at bounding box center [784, 384] width 1568 height 581
click at [659, 752] on link "Qualitative" at bounding box center [658, 753] width 63 height 31
